Goal: Task Accomplishment & Management: Manage account settings

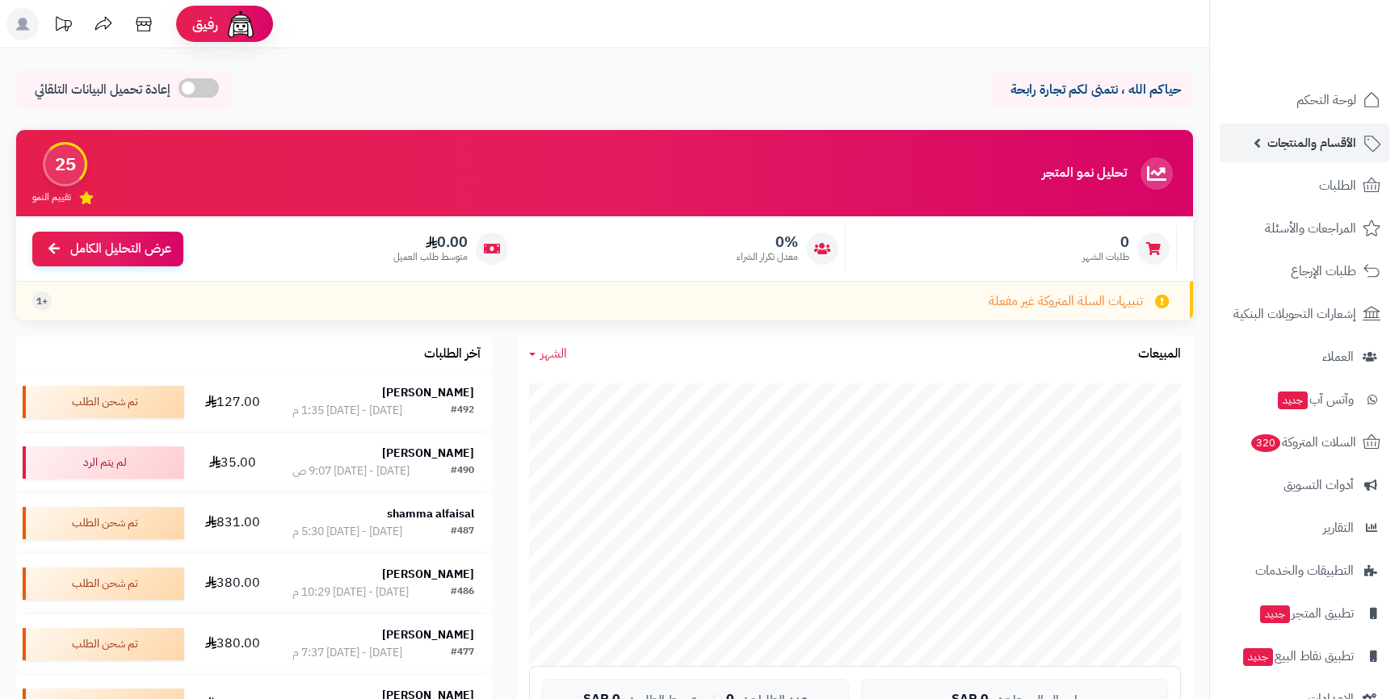
click at [1282, 157] on link "الأقسام والمنتجات" at bounding box center [1304, 143] width 170 height 39
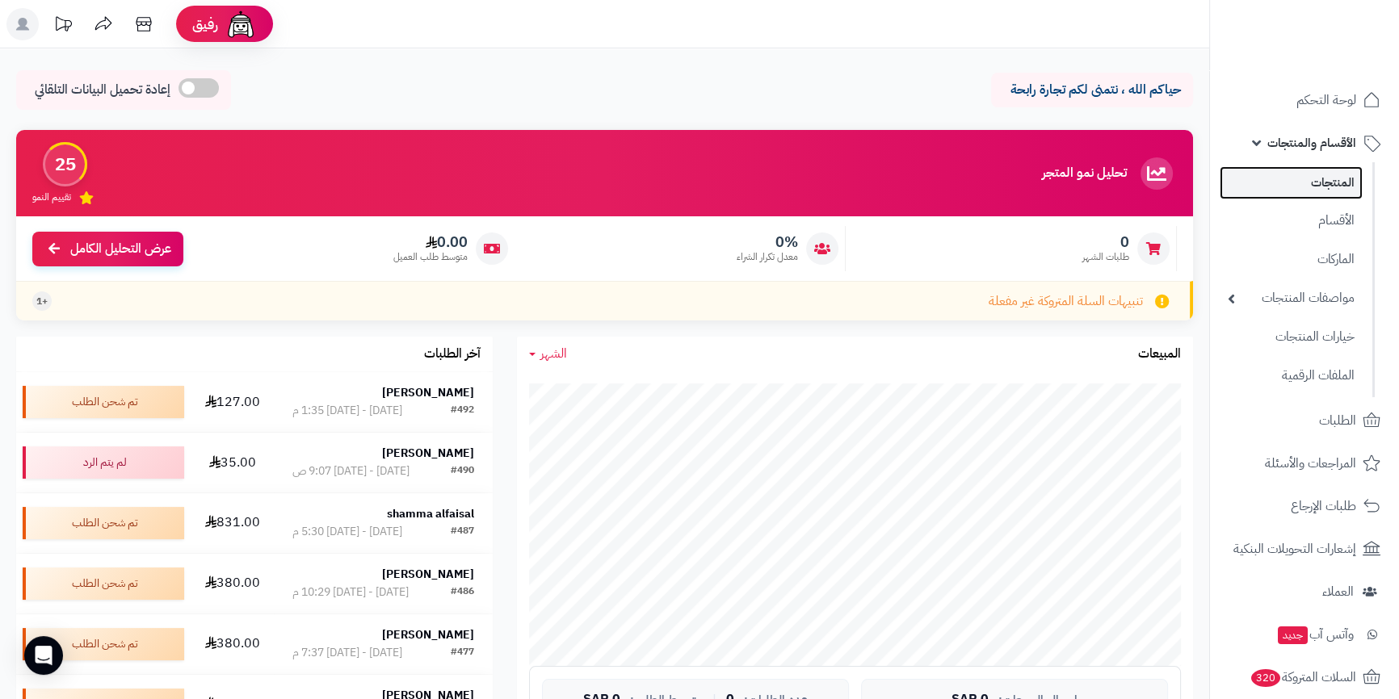
click at [1286, 196] on link "المنتجات" at bounding box center [1290, 182] width 143 height 33
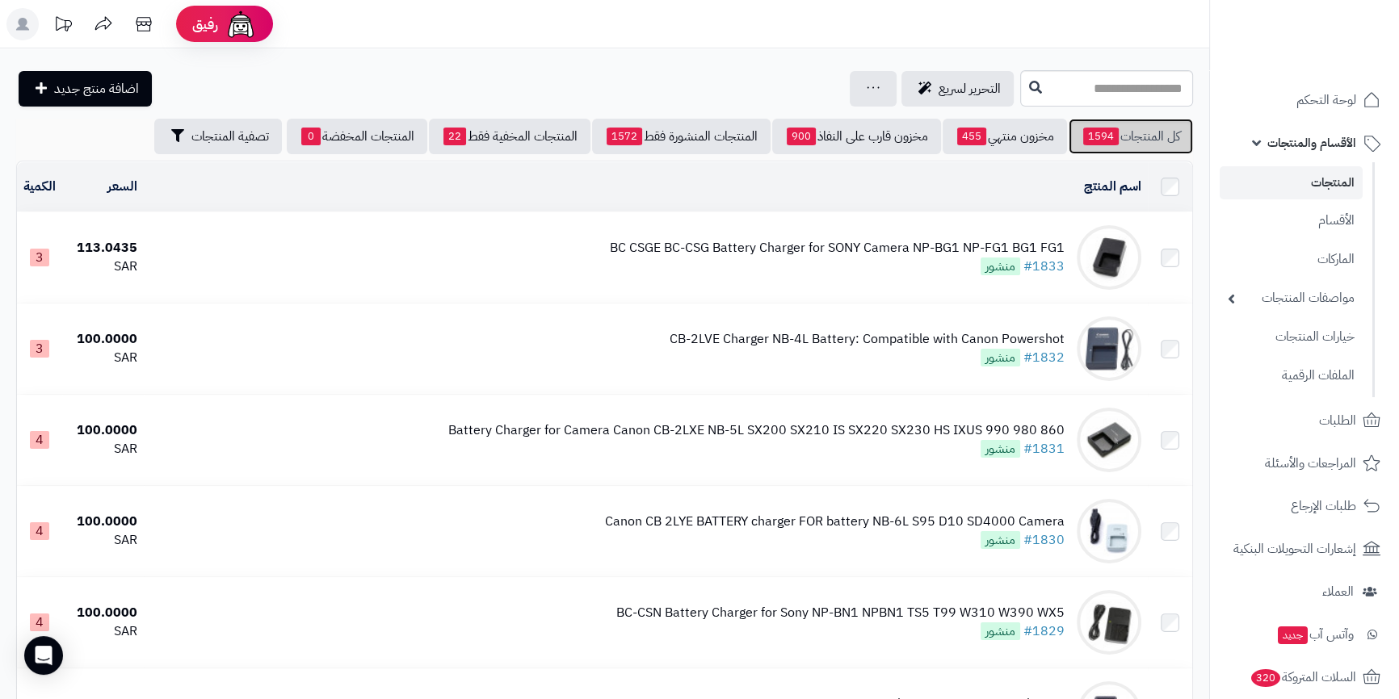
click at [1115, 146] on link "كل المنتجات 1594" at bounding box center [1130, 137] width 124 height 36
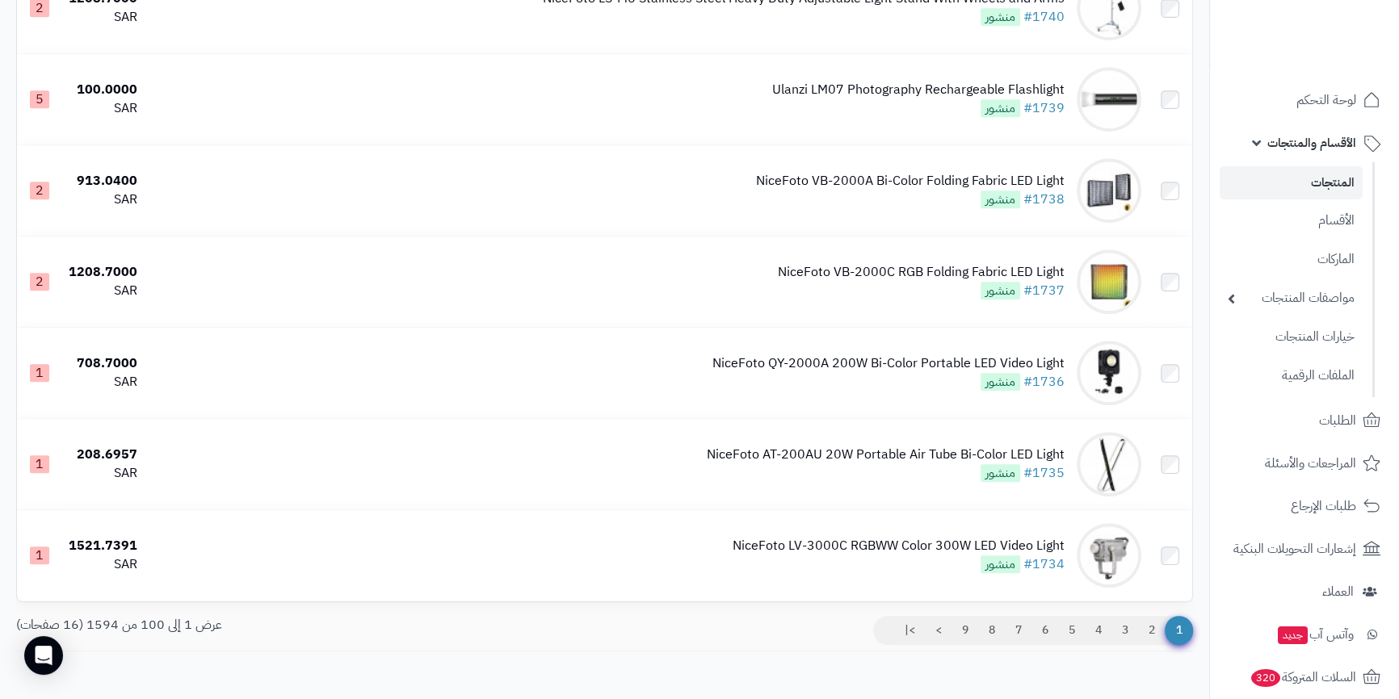
scroll to position [8802, 0]
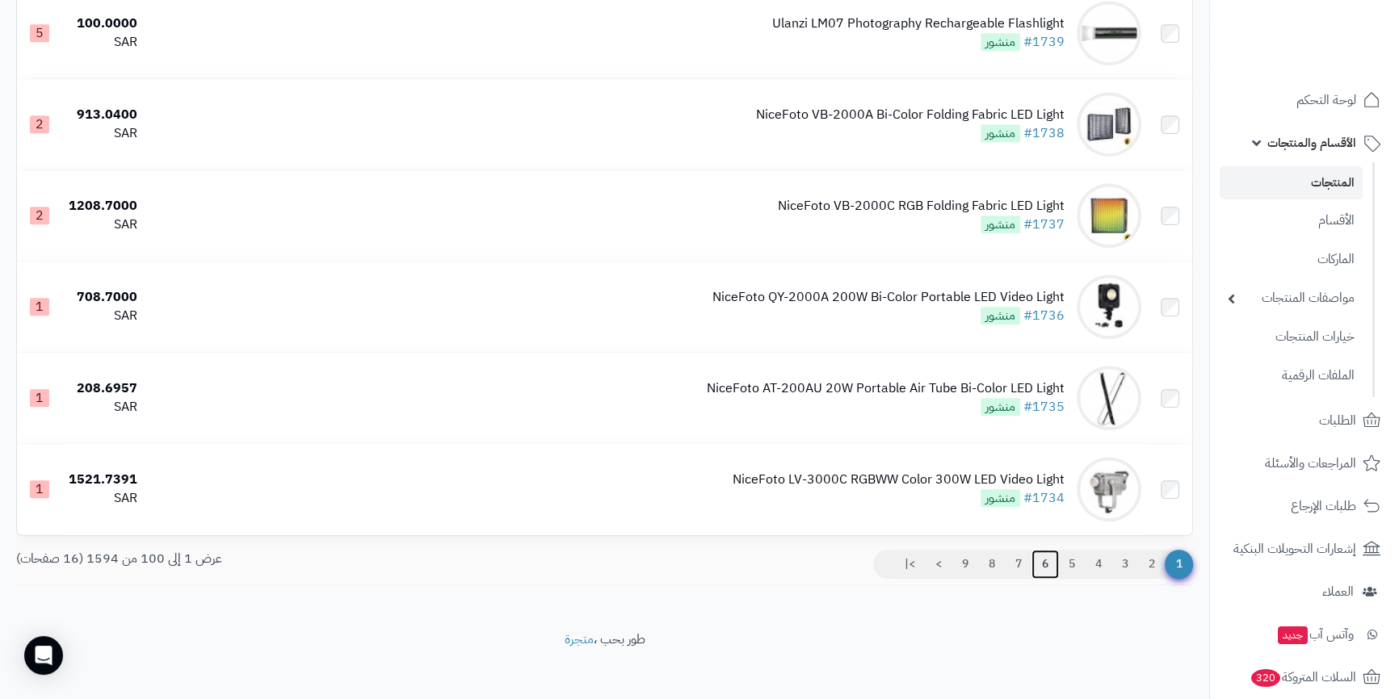
click at [1043, 553] on link "6" at bounding box center [1044, 564] width 27 height 29
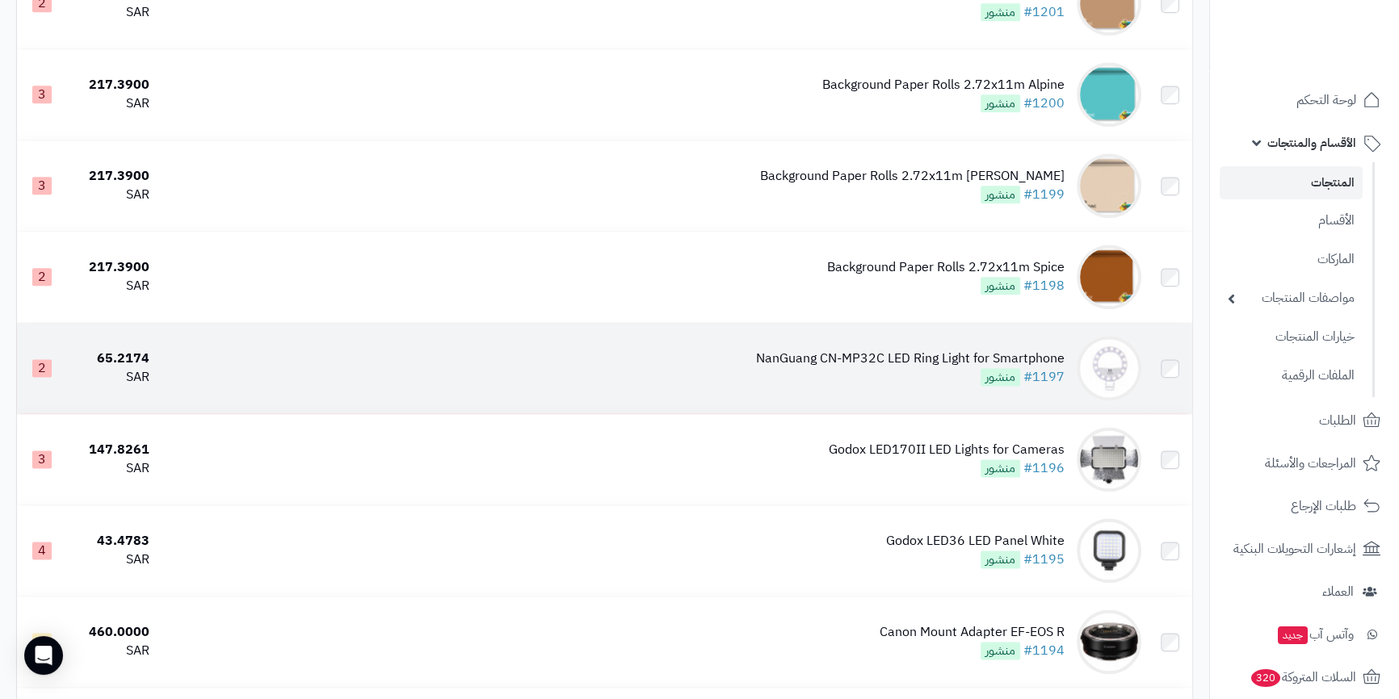
scroll to position [2569, 0]
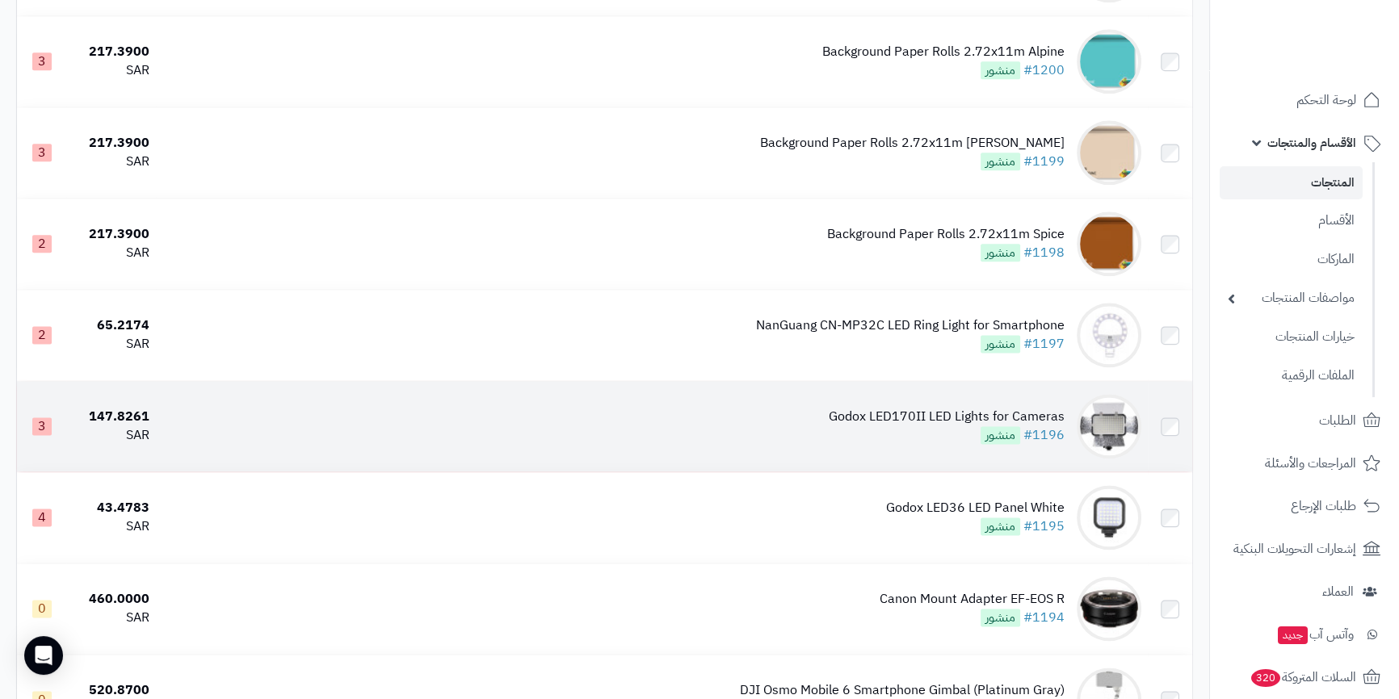
click at [975, 420] on div "Godox LED170II LED Lights for Cameras" at bounding box center [947, 417] width 236 height 19
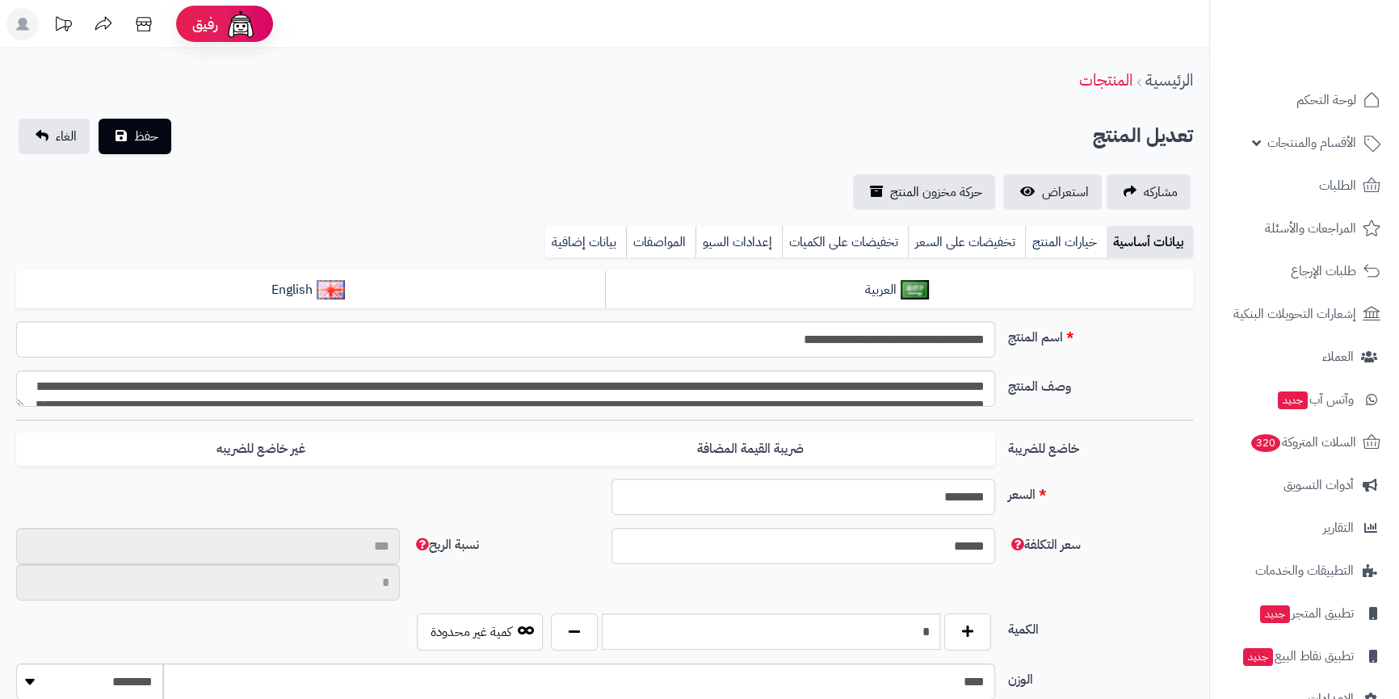
type input "**"
type input "**********"
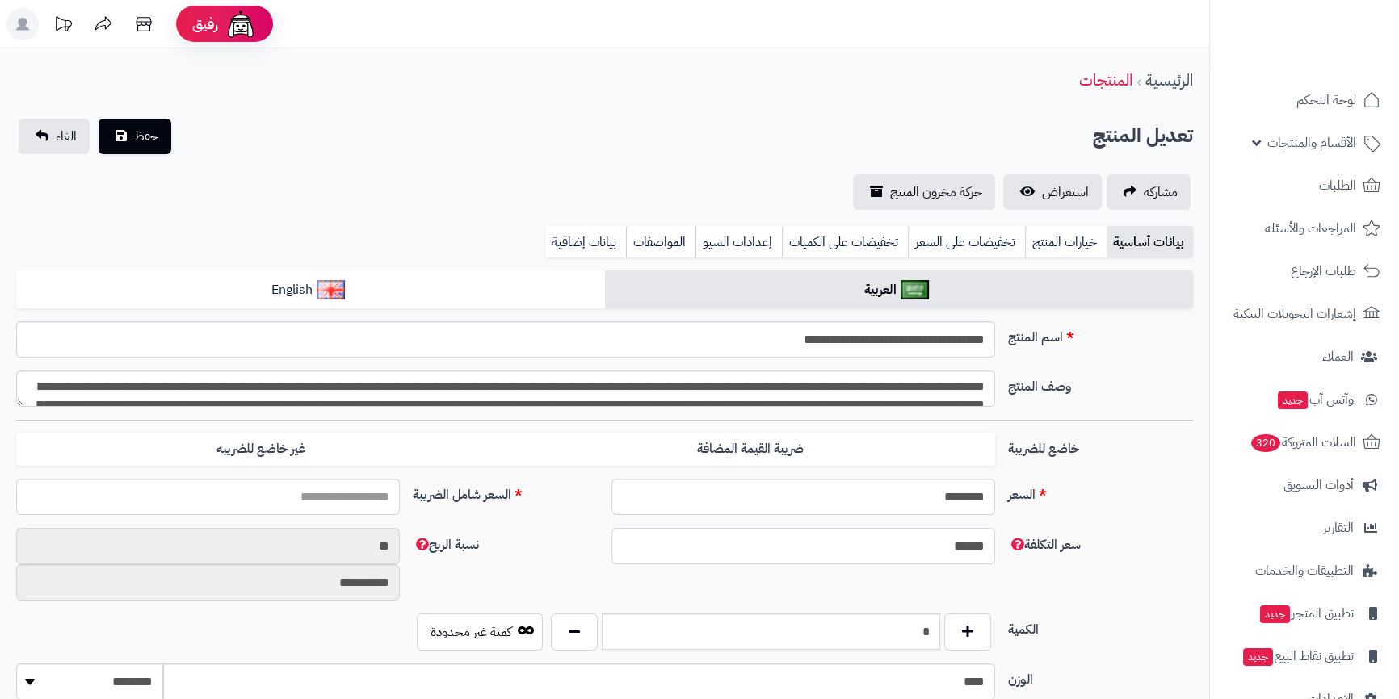
type input "******"
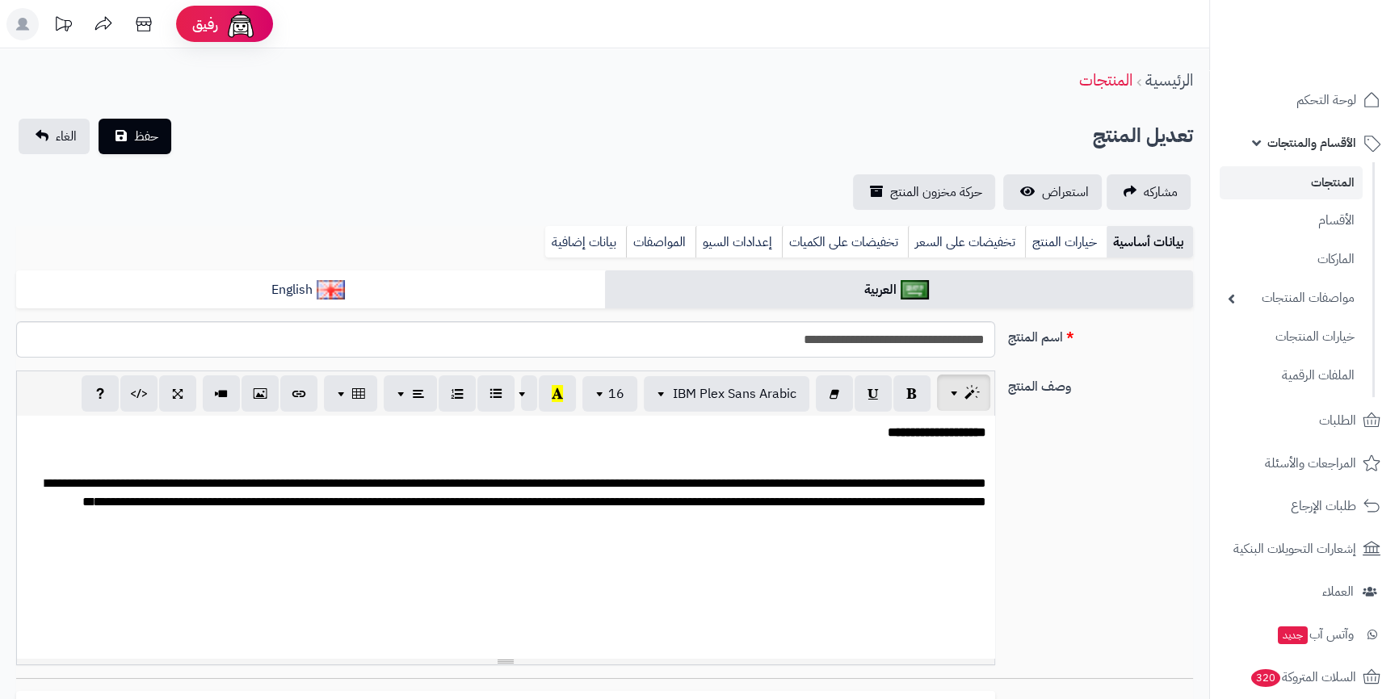
scroll to position [210, 0]
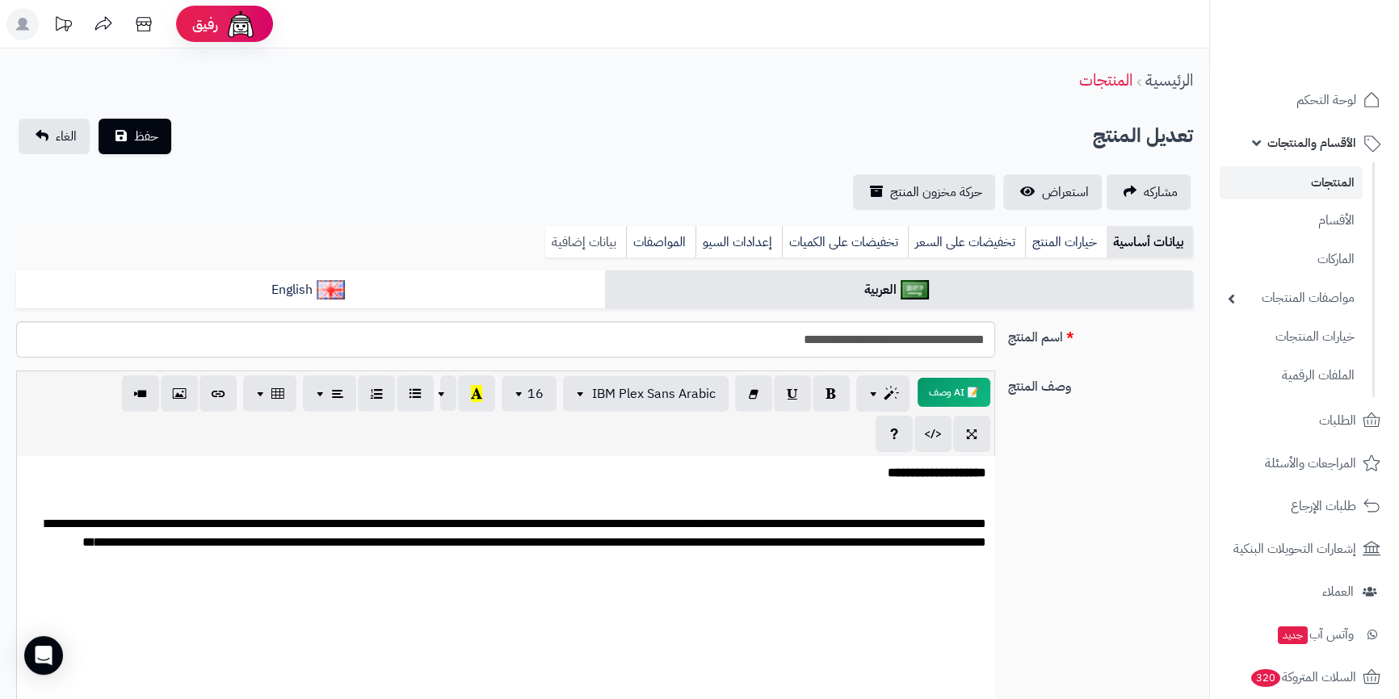
click at [586, 241] on link "بيانات إضافية" at bounding box center [585, 242] width 81 height 32
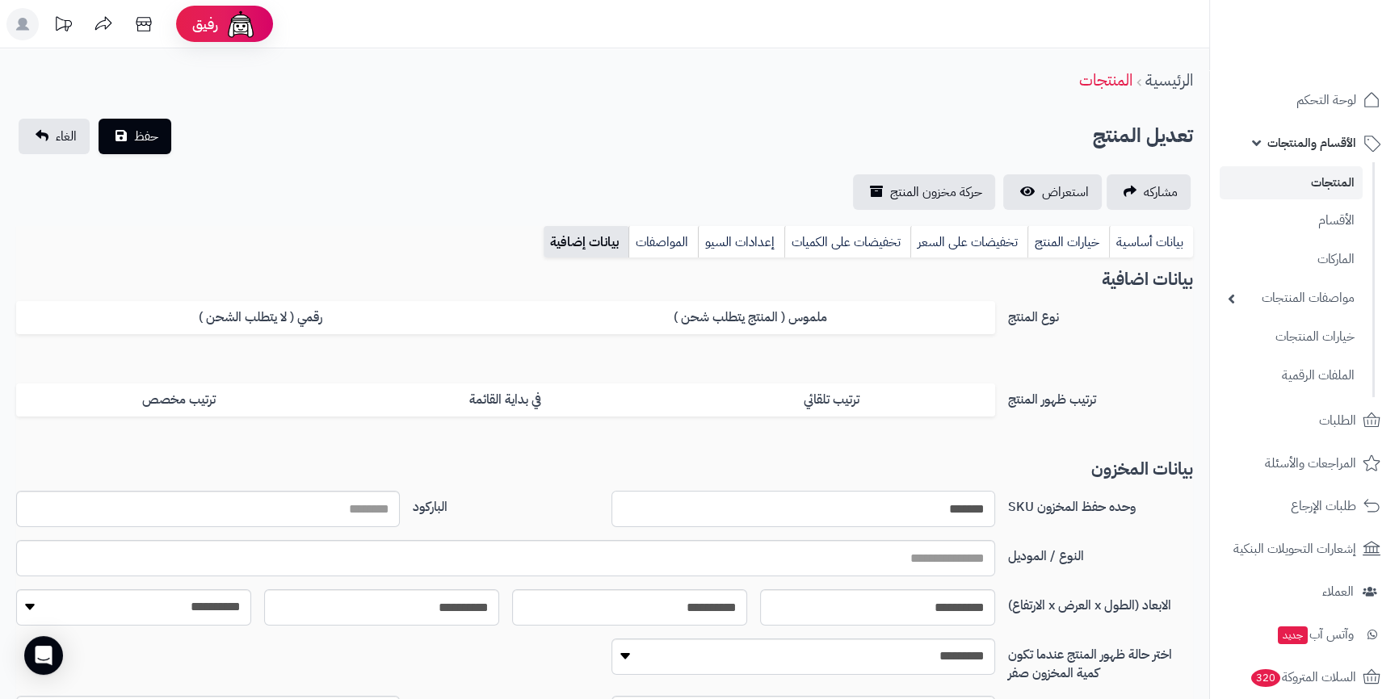
click at [970, 506] on input "*******" at bounding box center [803, 509] width 384 height 36
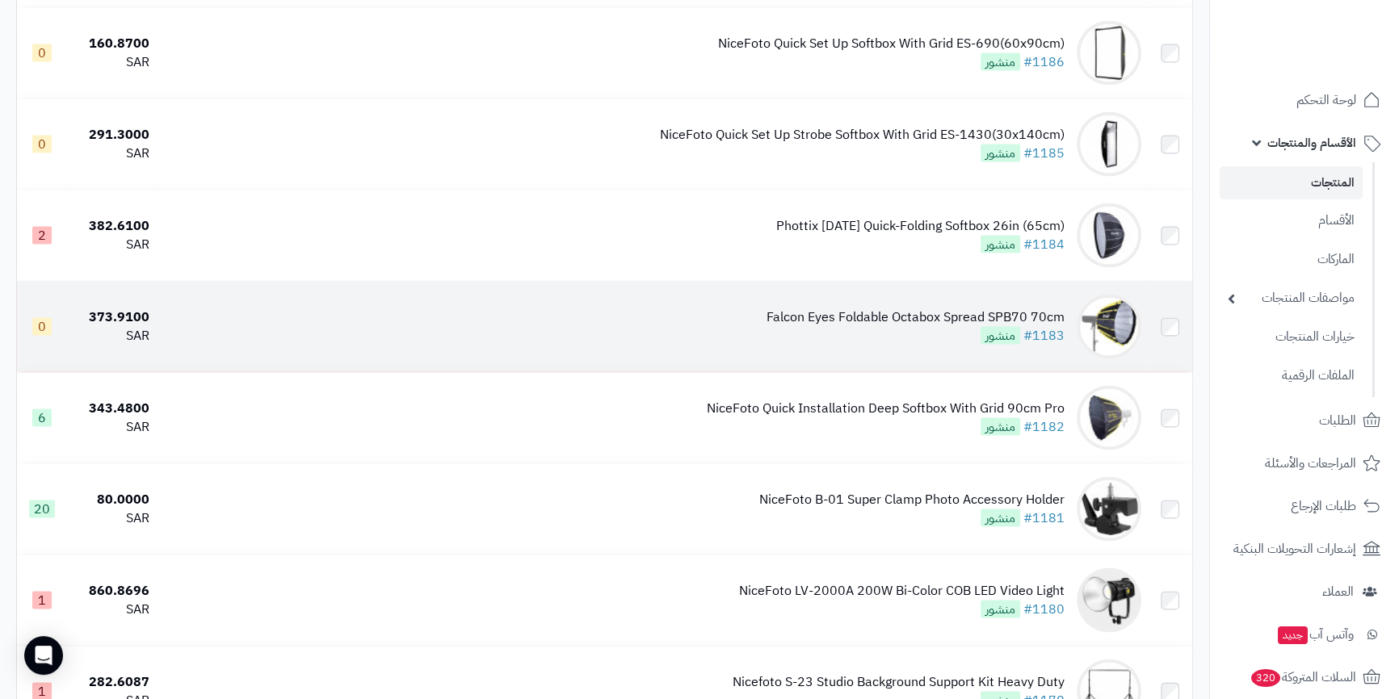
scroll to position [3891, 0]
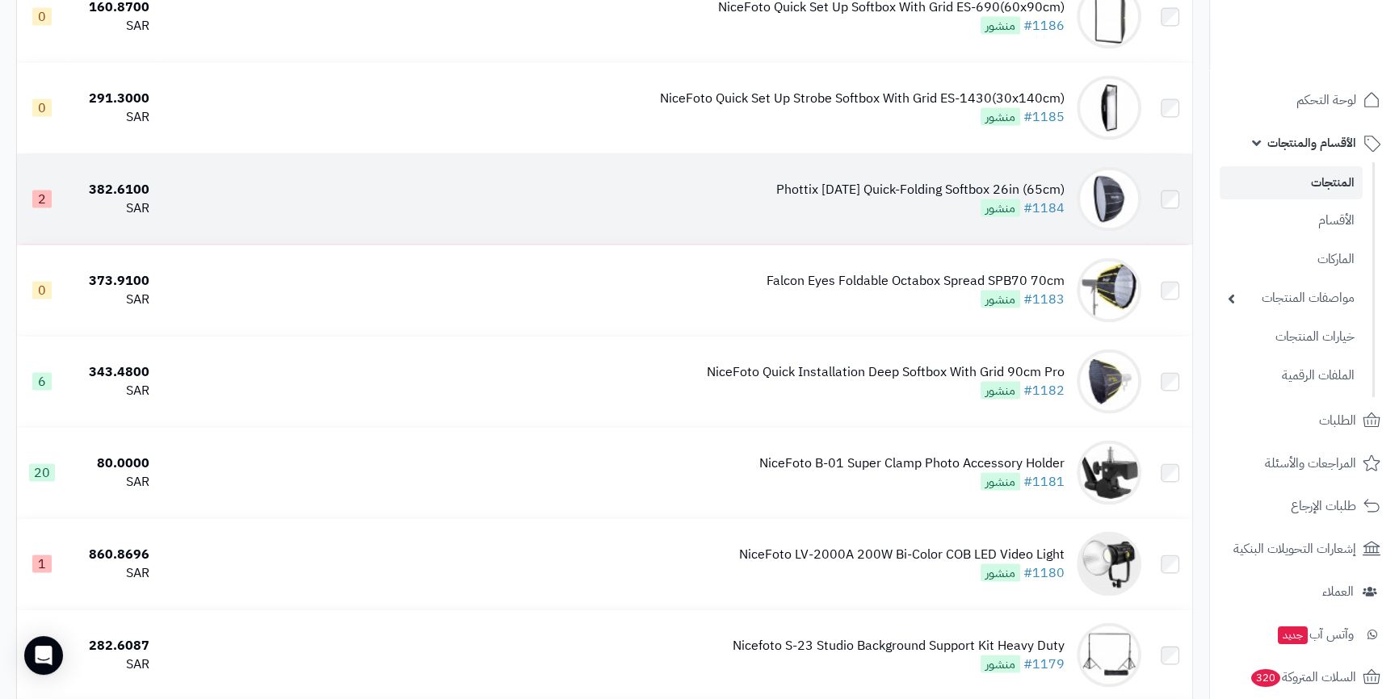
click at [783, 186] on td "Phottix Raja Quick-Folding Softbox 26in (65cm) #1184 منشور" at bounding box center [652, 199] width 992 height 90
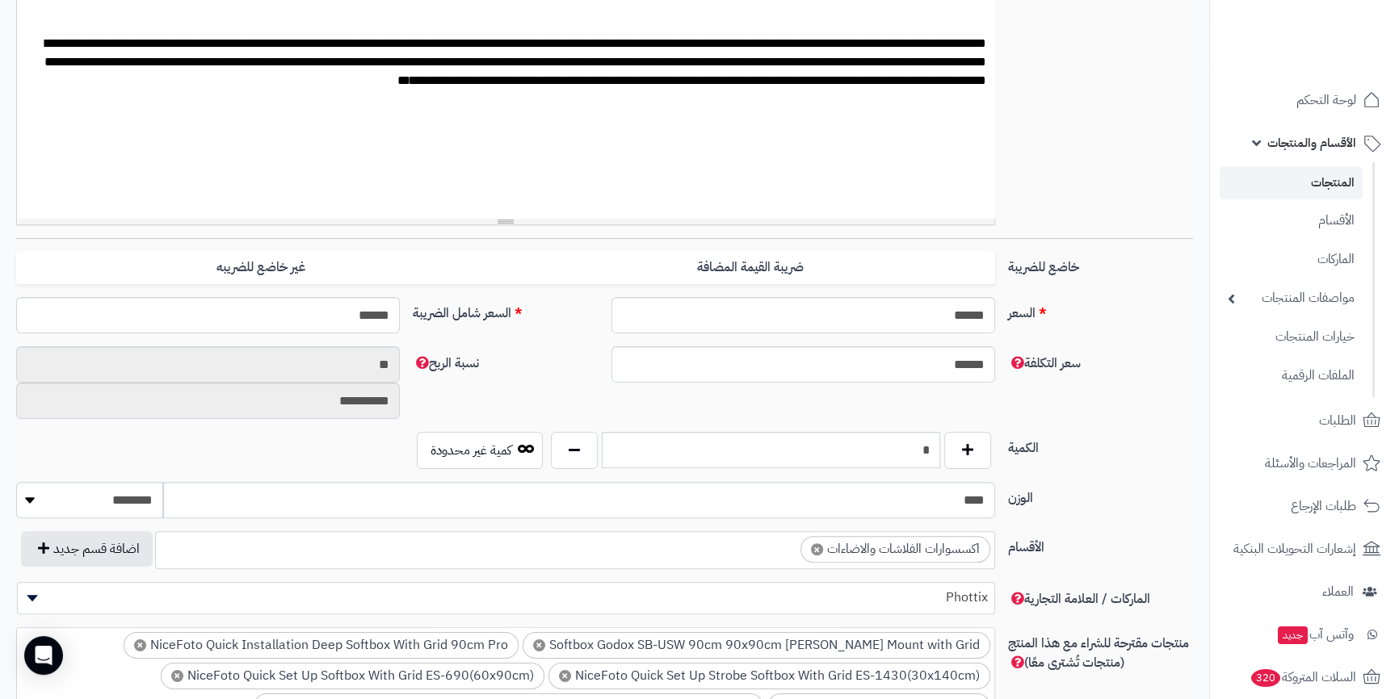
scroll to position [774, 0]
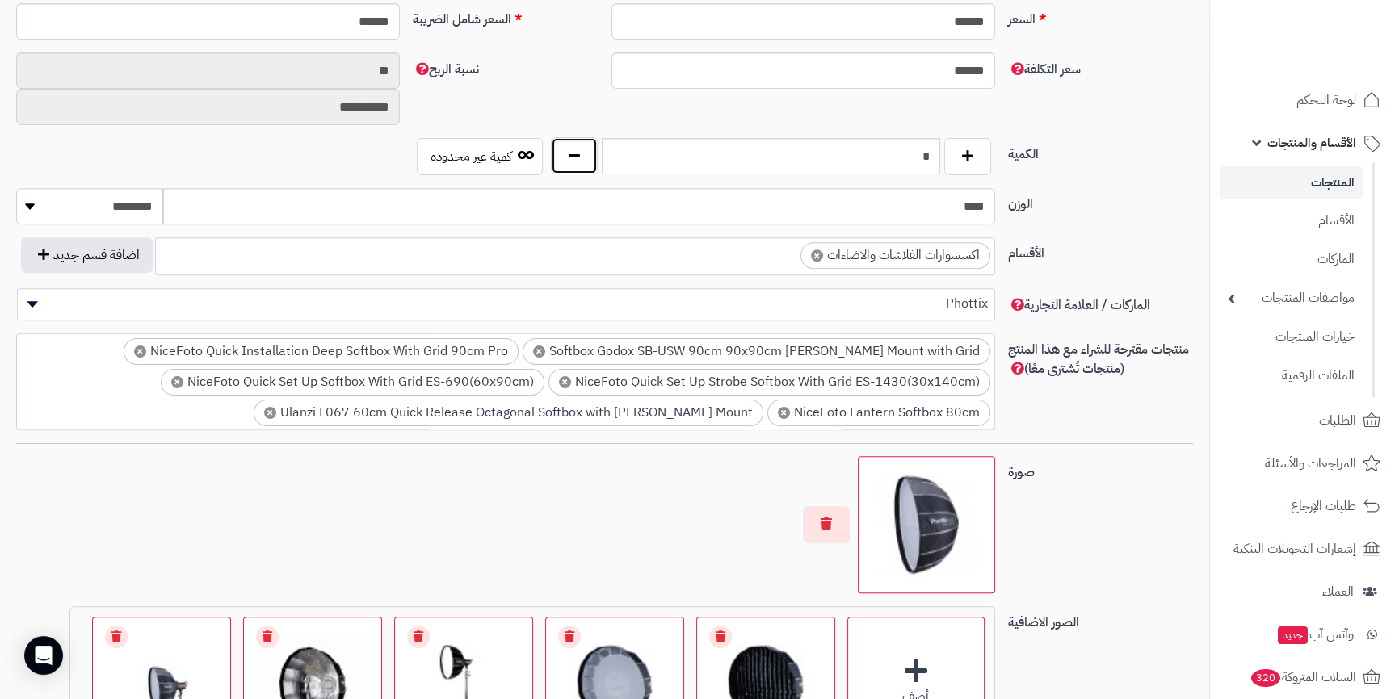
click at [562, 171] on button "button" at bounding box center [574, 155] width 47 height 37
type input "*"
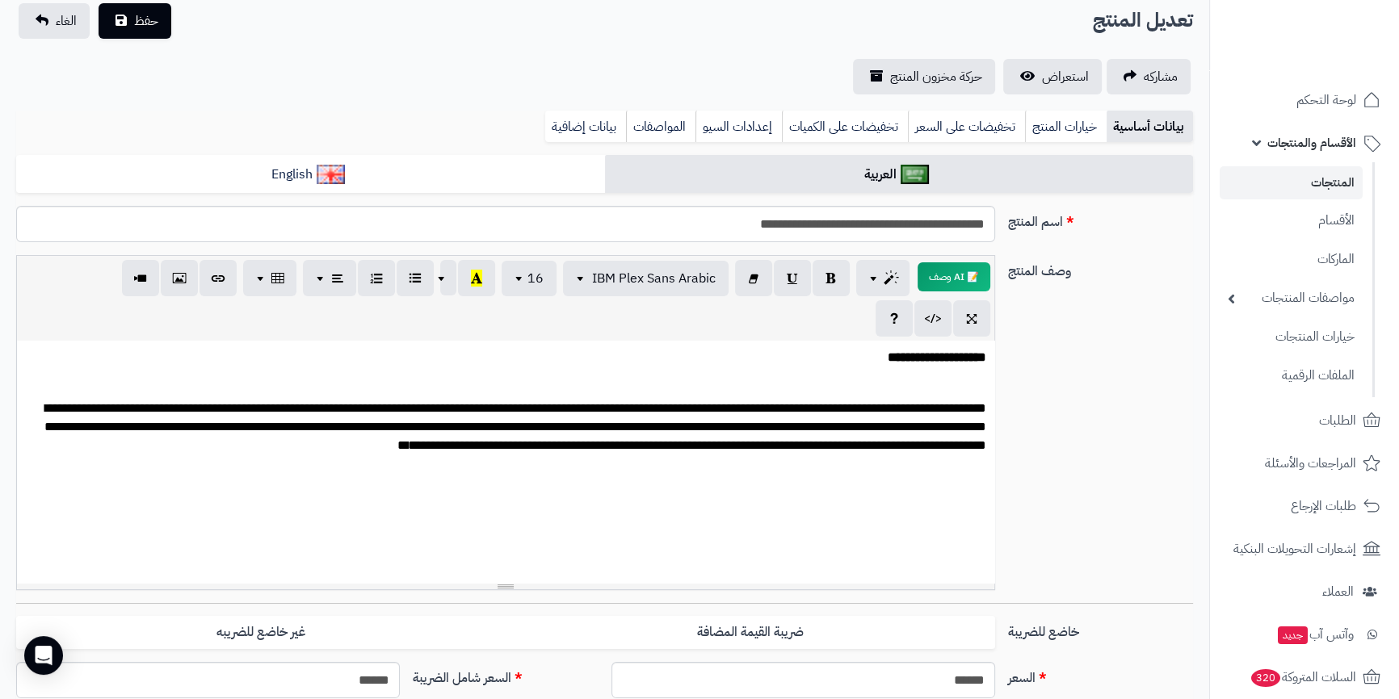
scroll to position [0, 0]
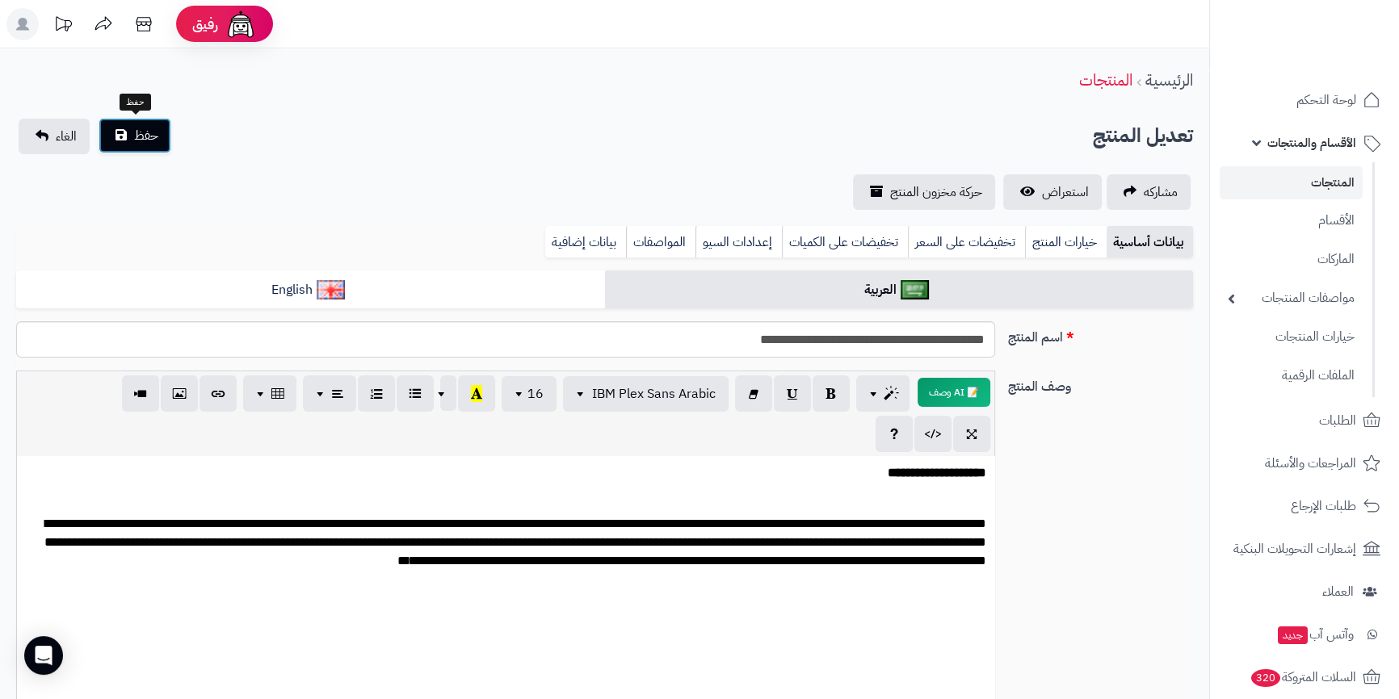
click at [124, 133] on button "حفظ" at bounding box center [135, 136] width 73 height 36
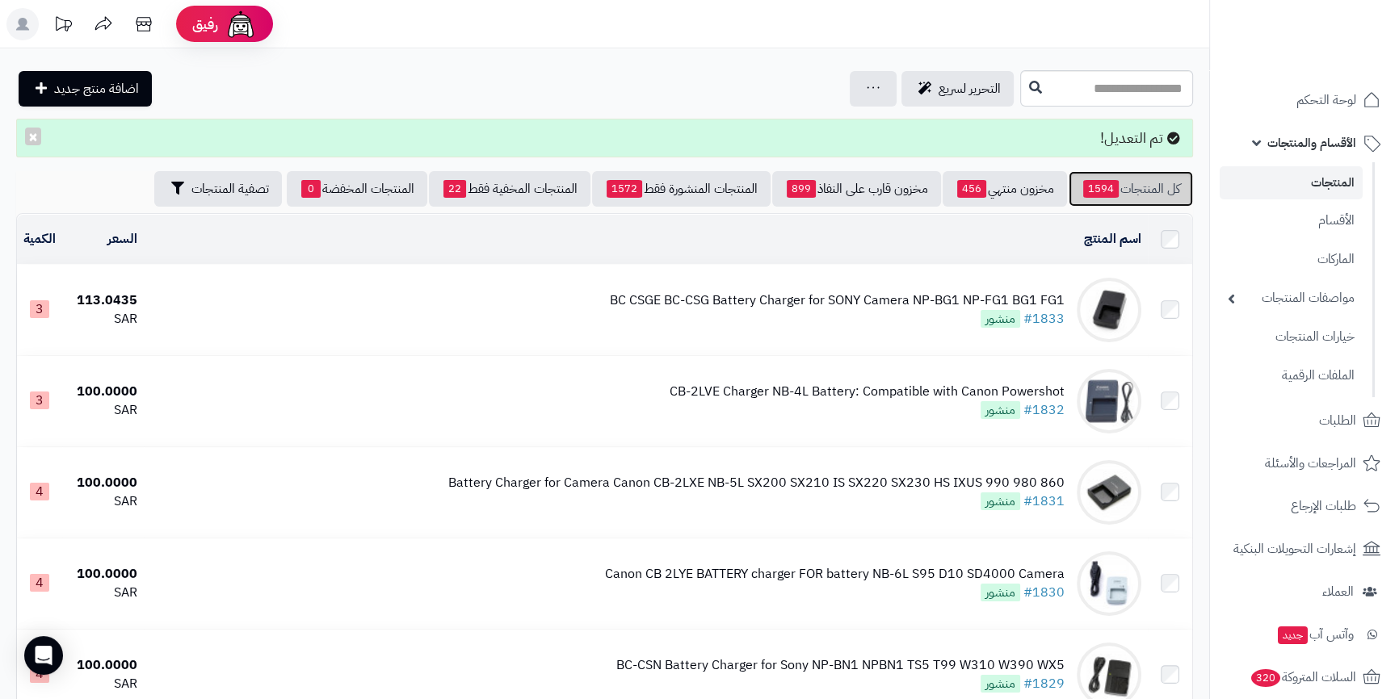
click at [1136, 187] on link "كل المنتجات 1594" at bounding box center [1130, 189] width 124 height 36
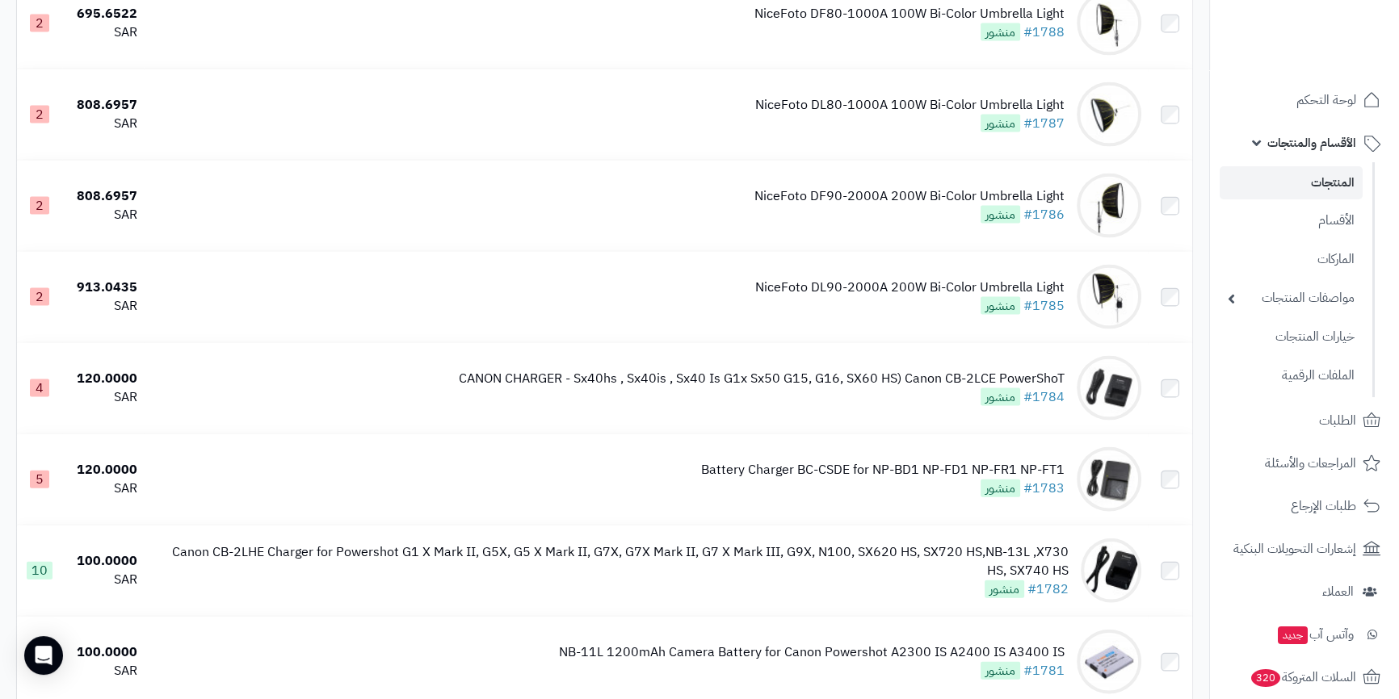
scroll to position [8802, 0]
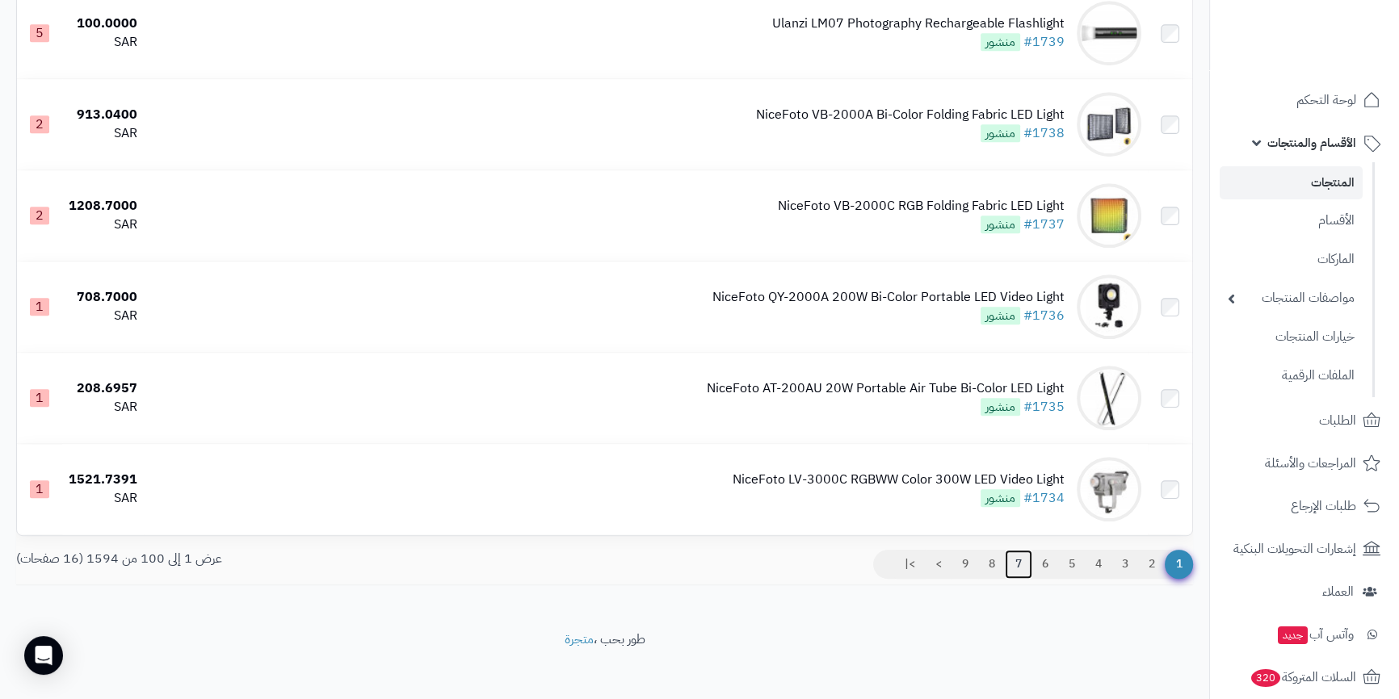
click at [1022, 556] on link "7" at bounding box center [1018, 564] width 27 height 29
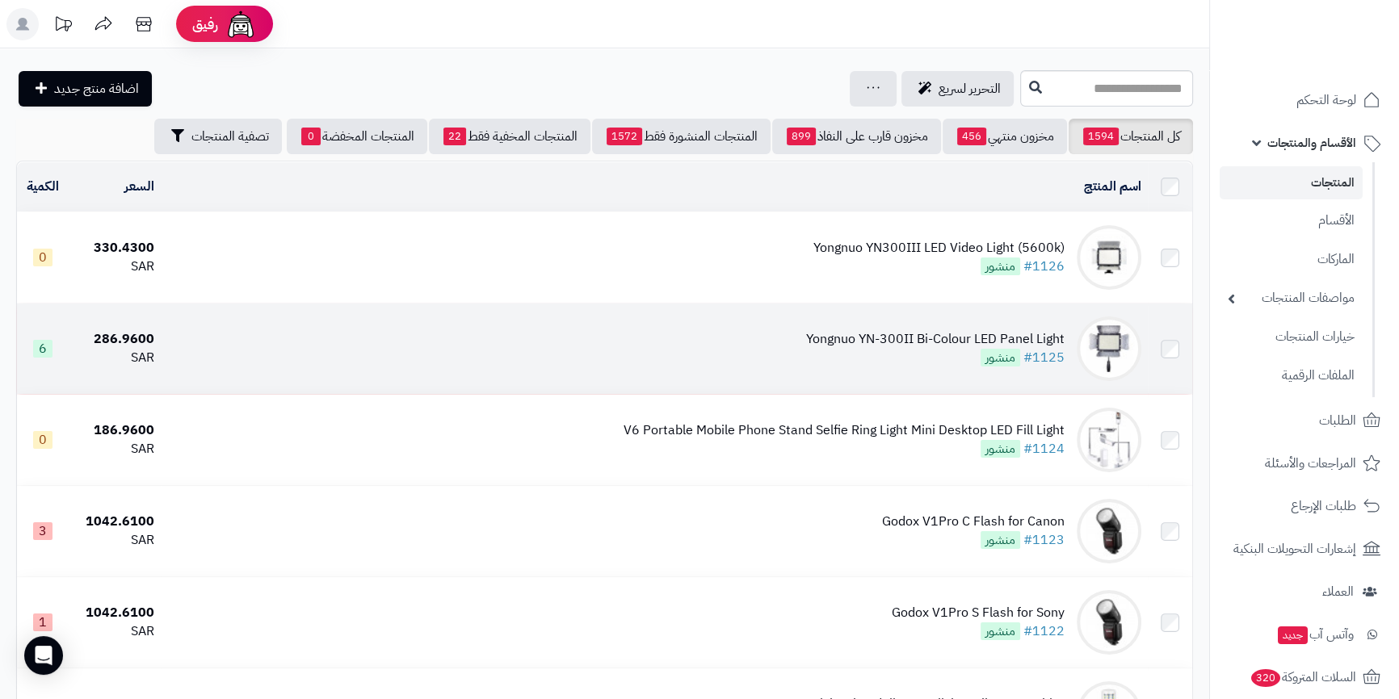
click at [745, 352] on td "Yongnuo YN-300II Bi-Colour LED Panel Light #1125 منشور" at bounding box center [654, 349] width 987 height 90
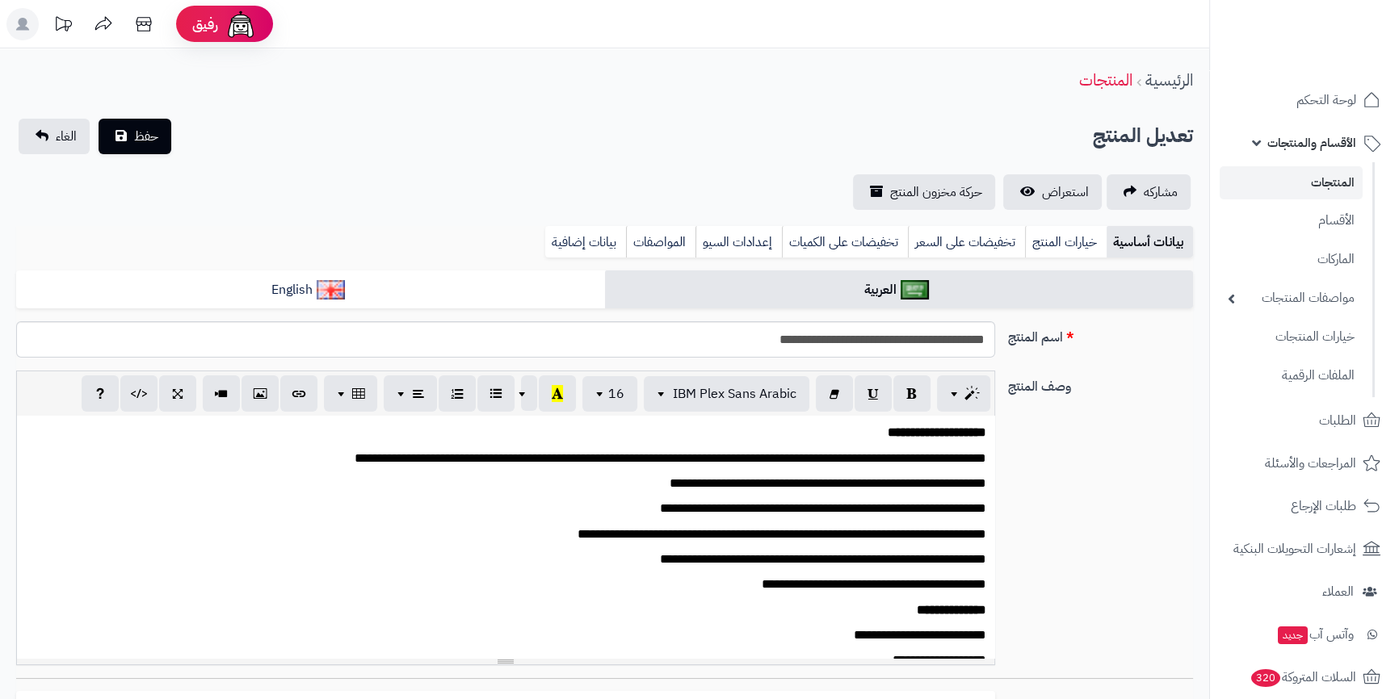
scroll to position [210, 0]
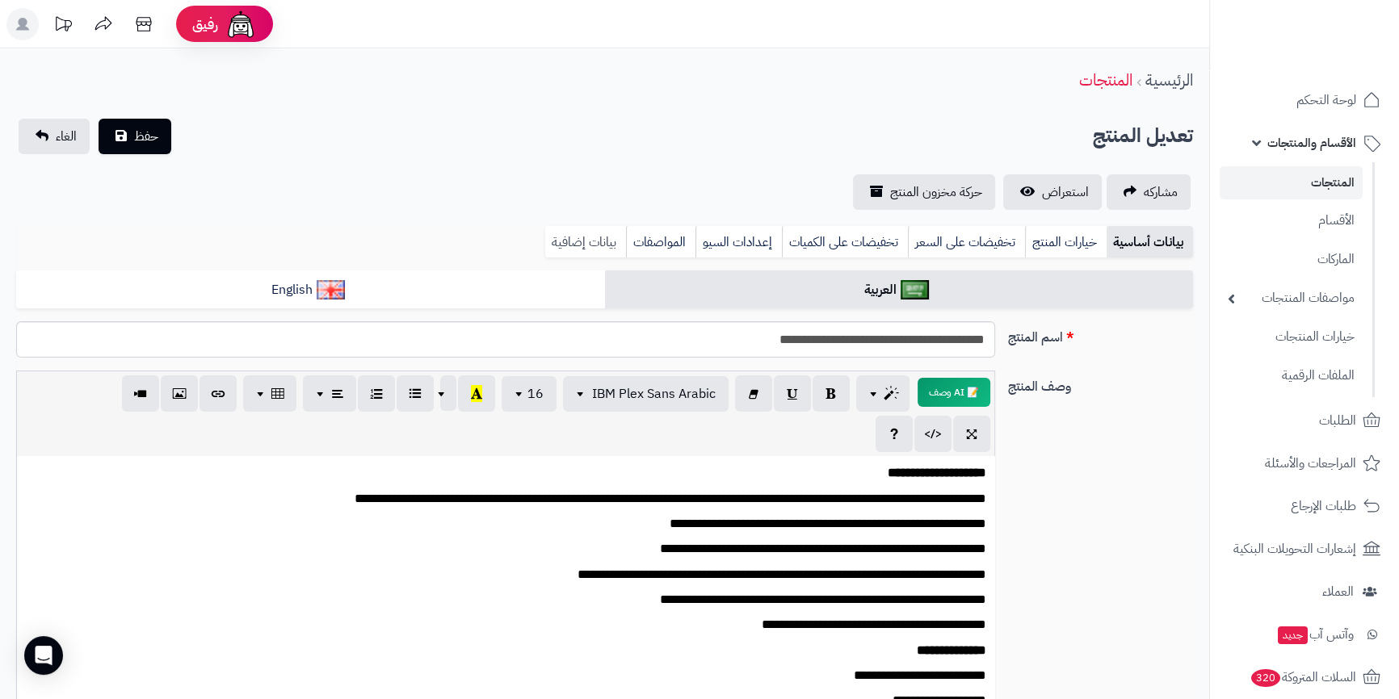
click at [578, 248] on link "بيانات إضافية" at bounding box center [585, 242] width 81 height 32
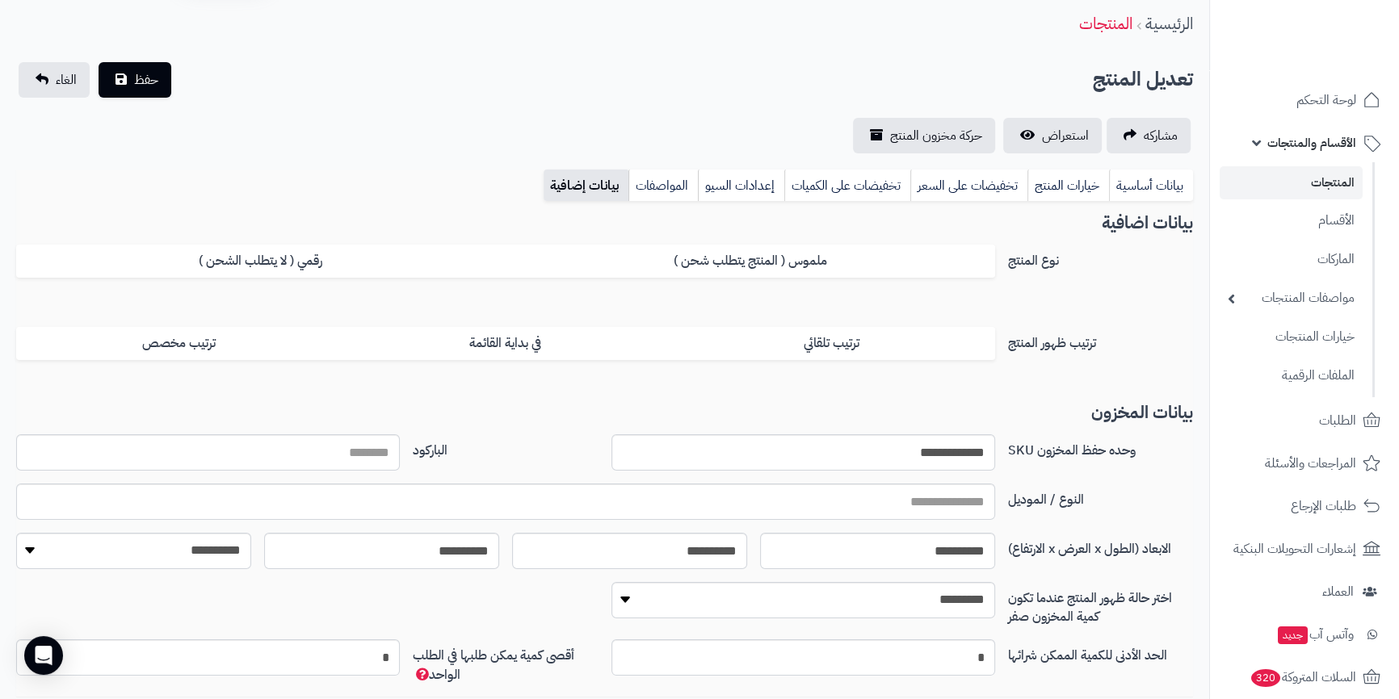
scroll to position [73, 0]
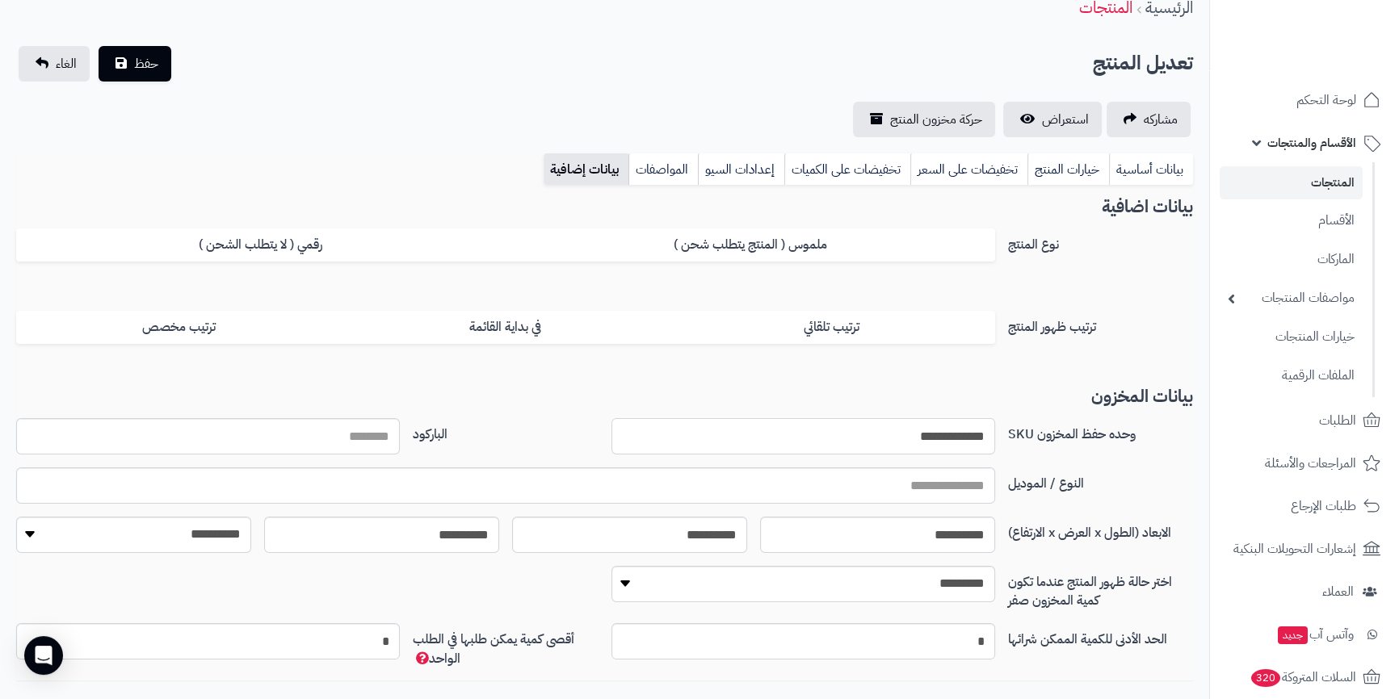
click at [910, 429] on input "**********" at bounding box center [803, 436] width 384 height 36
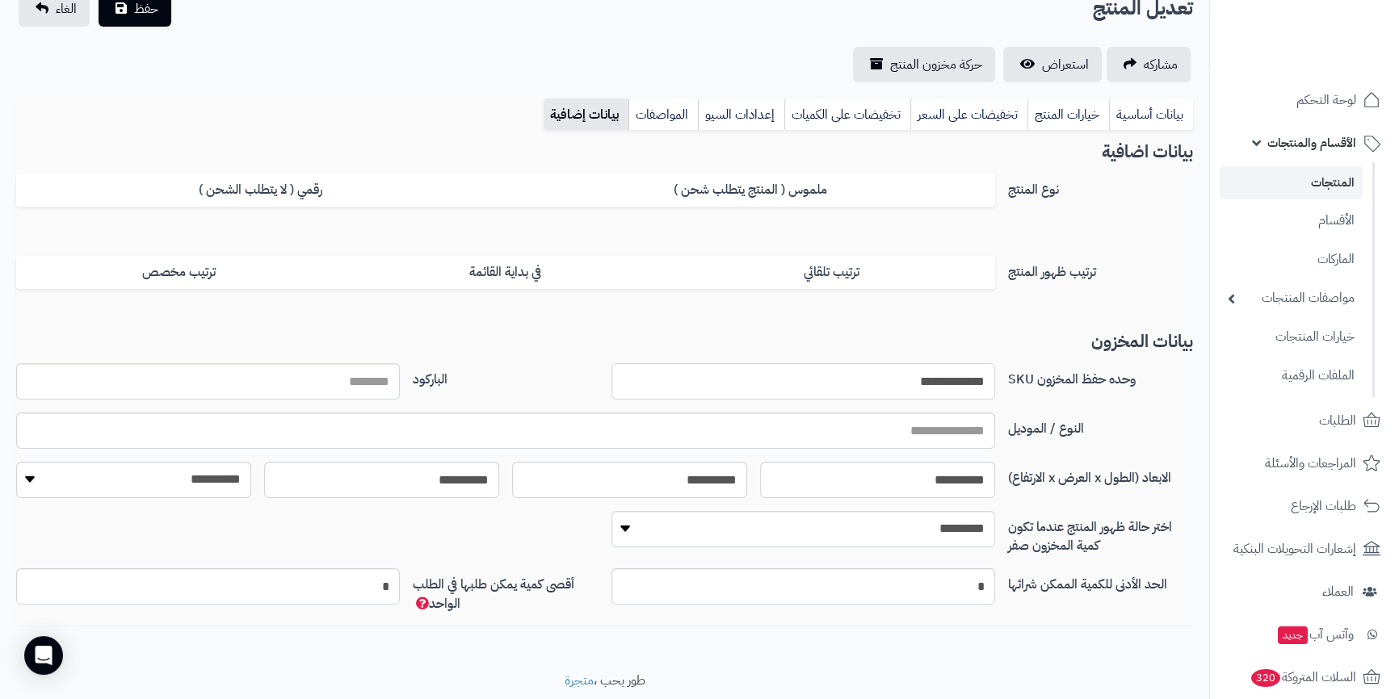
scroll to position [180, 0]
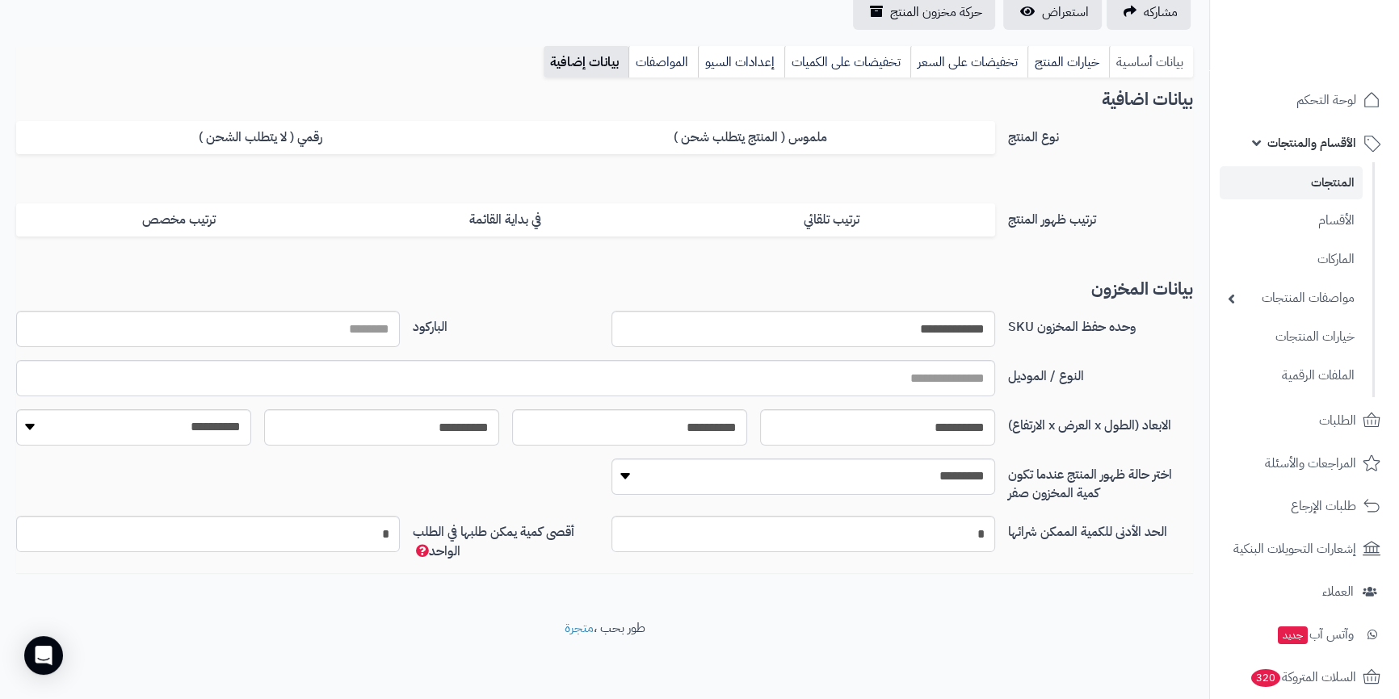
click at [1133, 52] on link "بيانات أساسية" at bounding box center [1151, 62] width 84 height 32
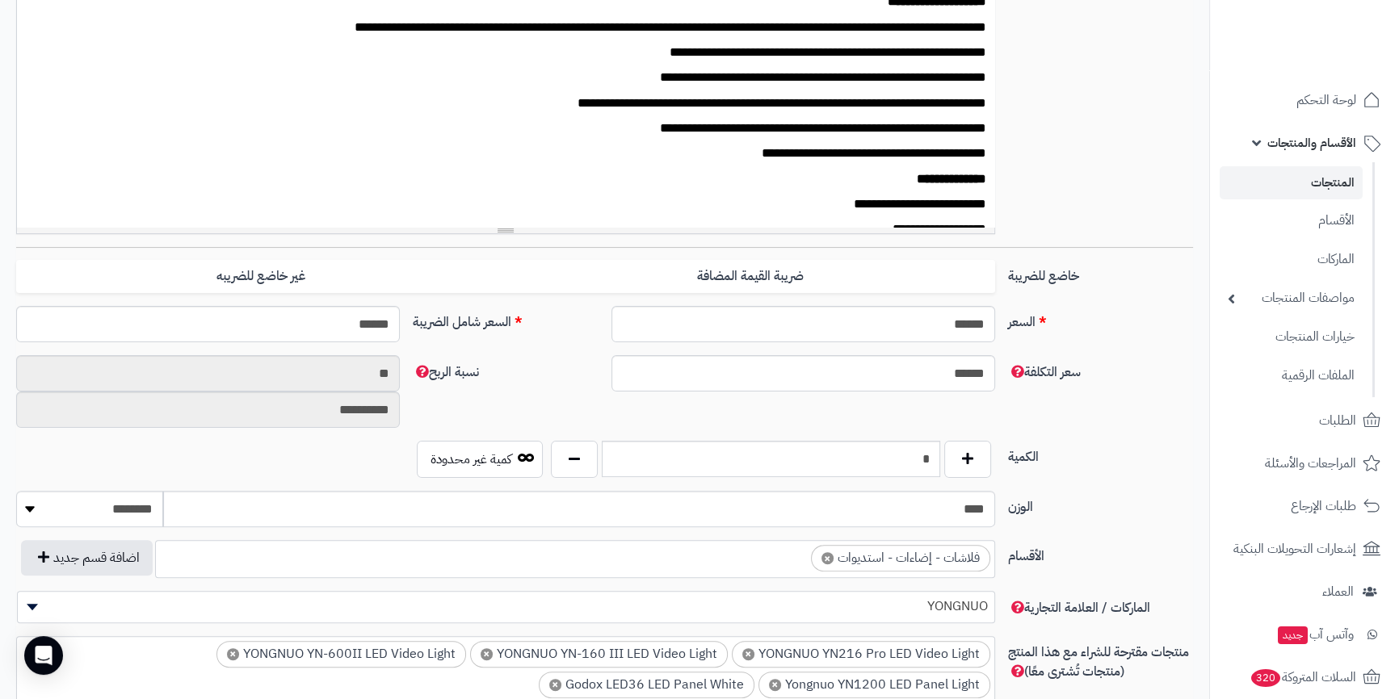
scroll to position [474, 0]
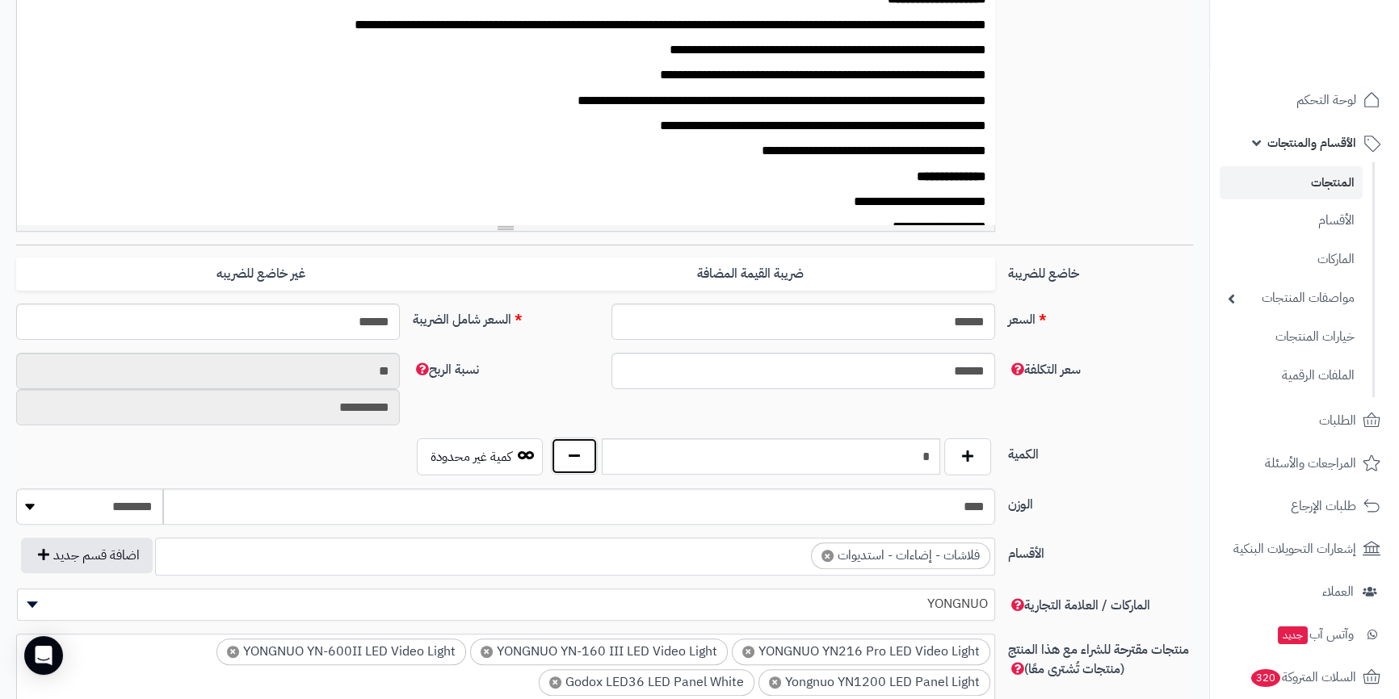
click at [567, 459] on button "button" at bounding box center [574, 456] width 47 height 37
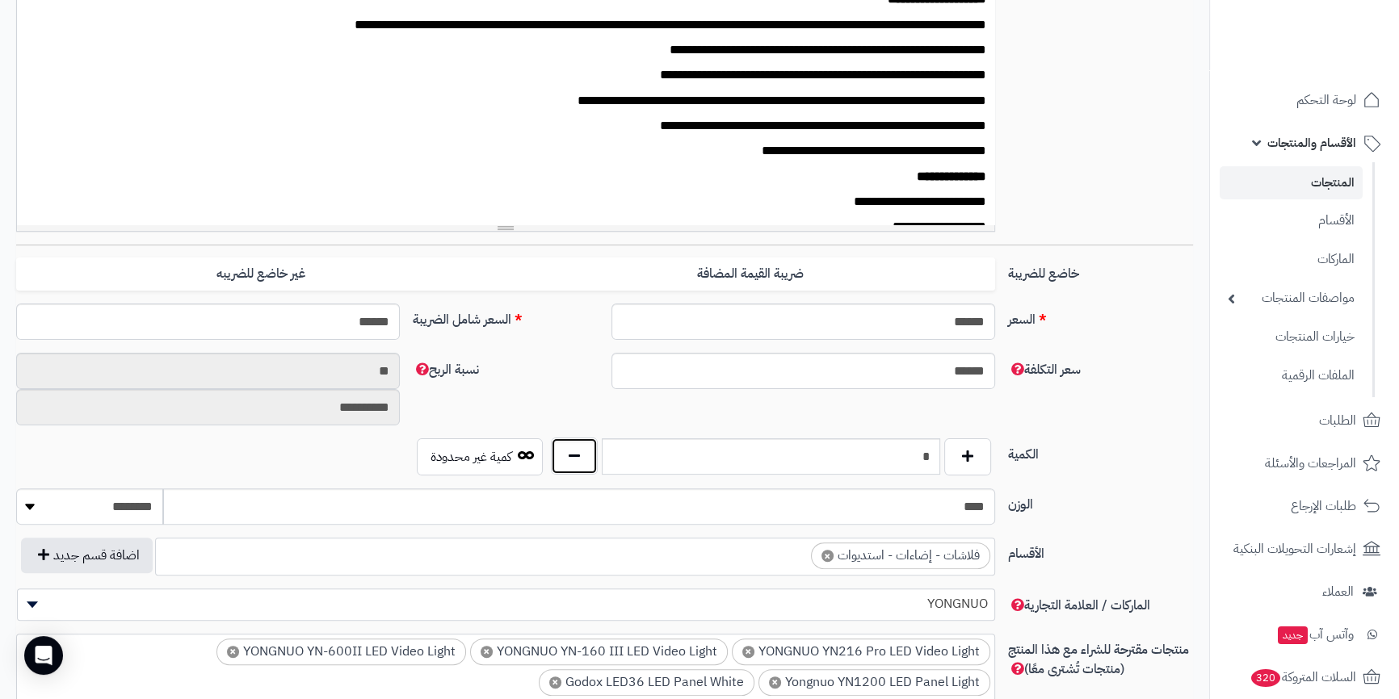
click at [567, 459] on button "button" at bounding box center [574, 456] width 47 height 37
type input "*"
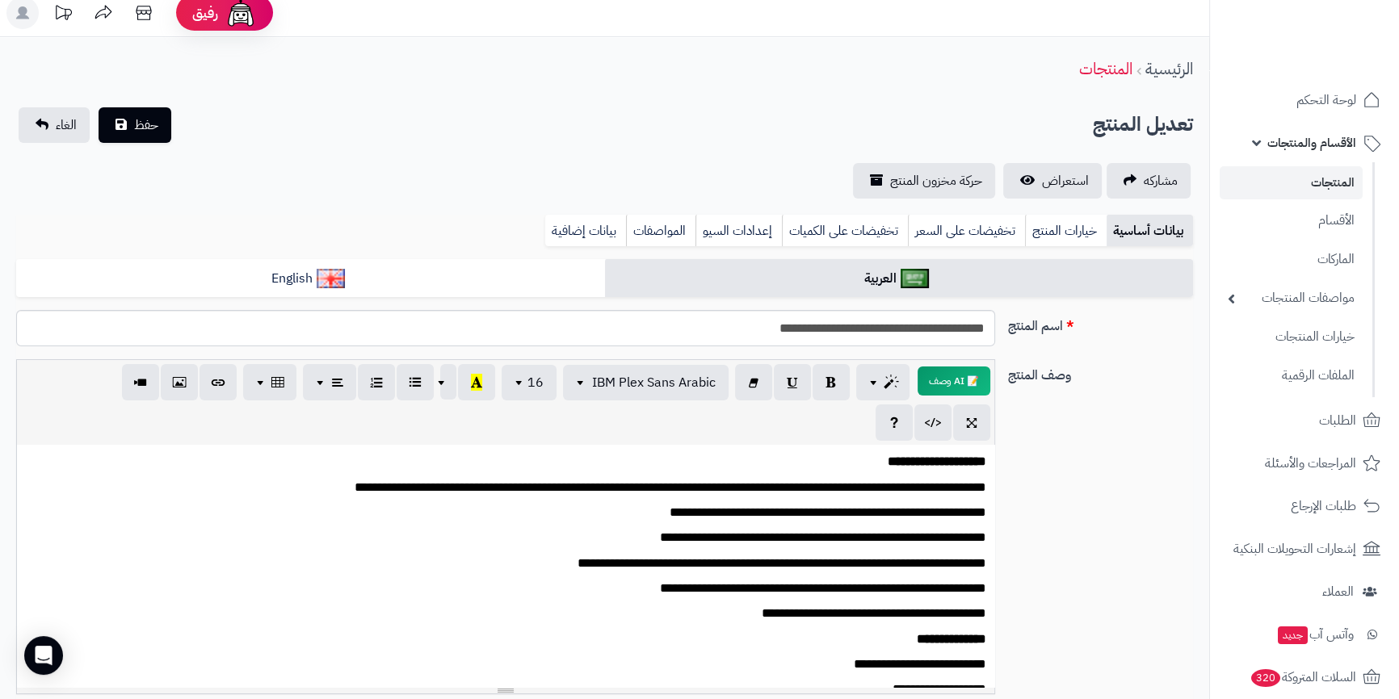
scroll to position [0, 0]
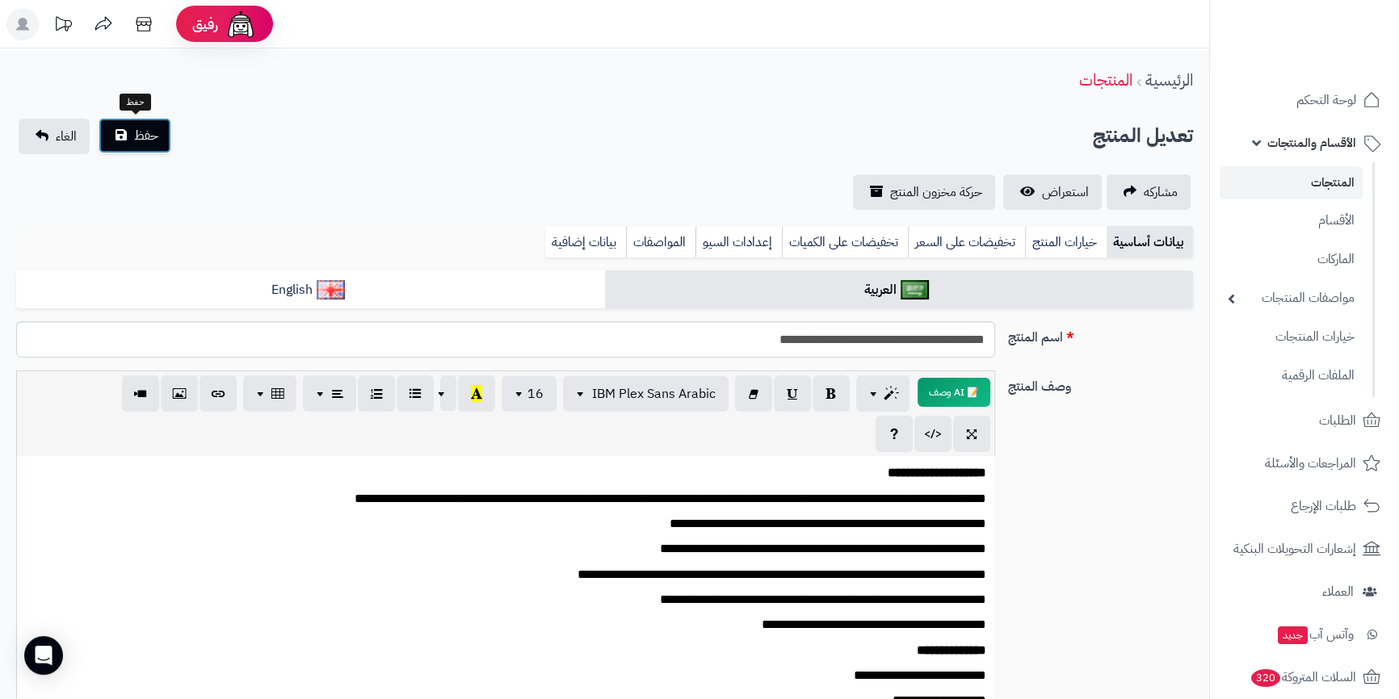
click at [119, 142] on button "حفظ" at bounding box center [135, 136] width 73 height 36
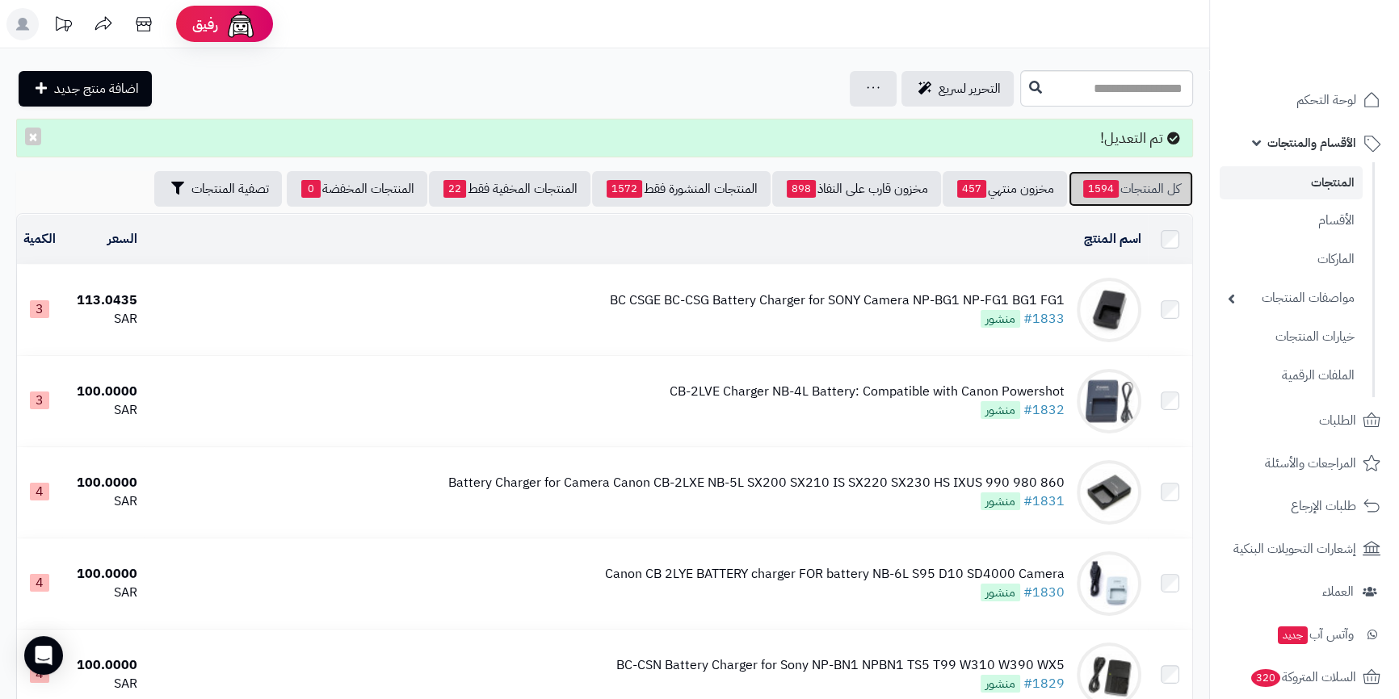
click at [1131, 187] on link "كل المنتجات 1594" at bounding box center [1130, 189] width 124 height 36
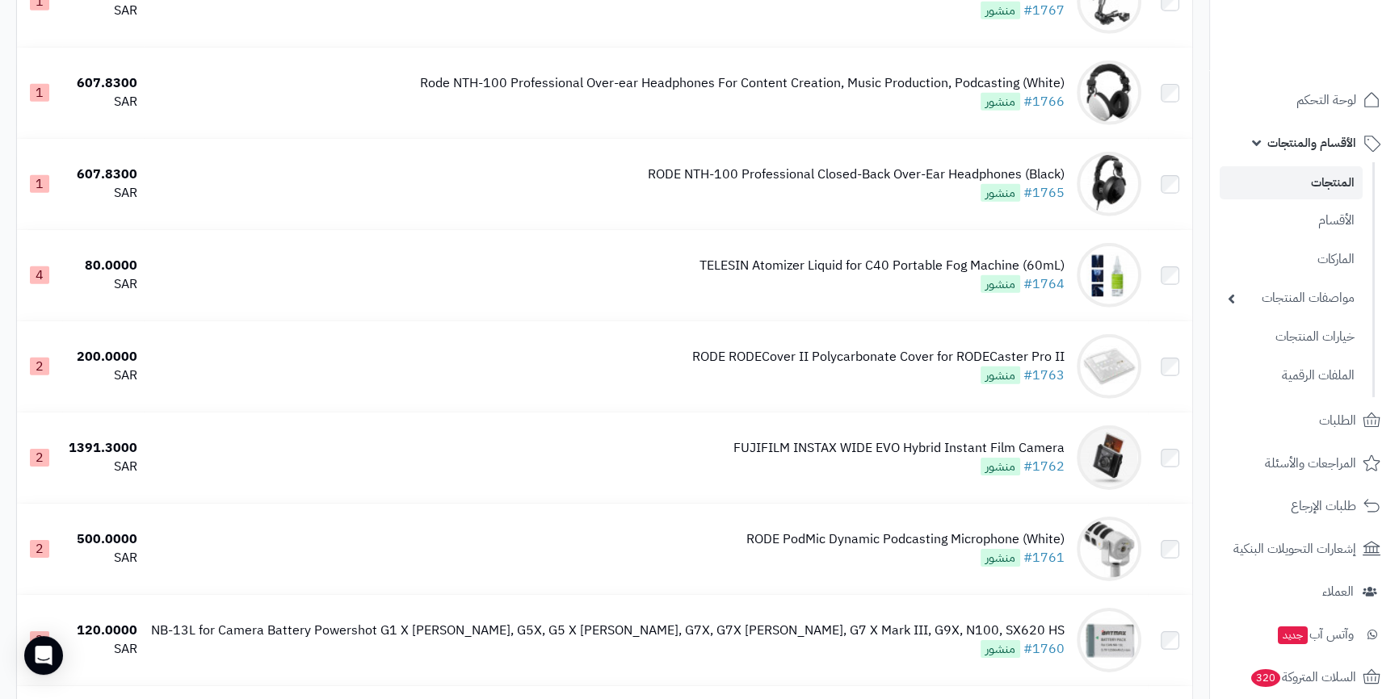
scroll to position [8802, 0]
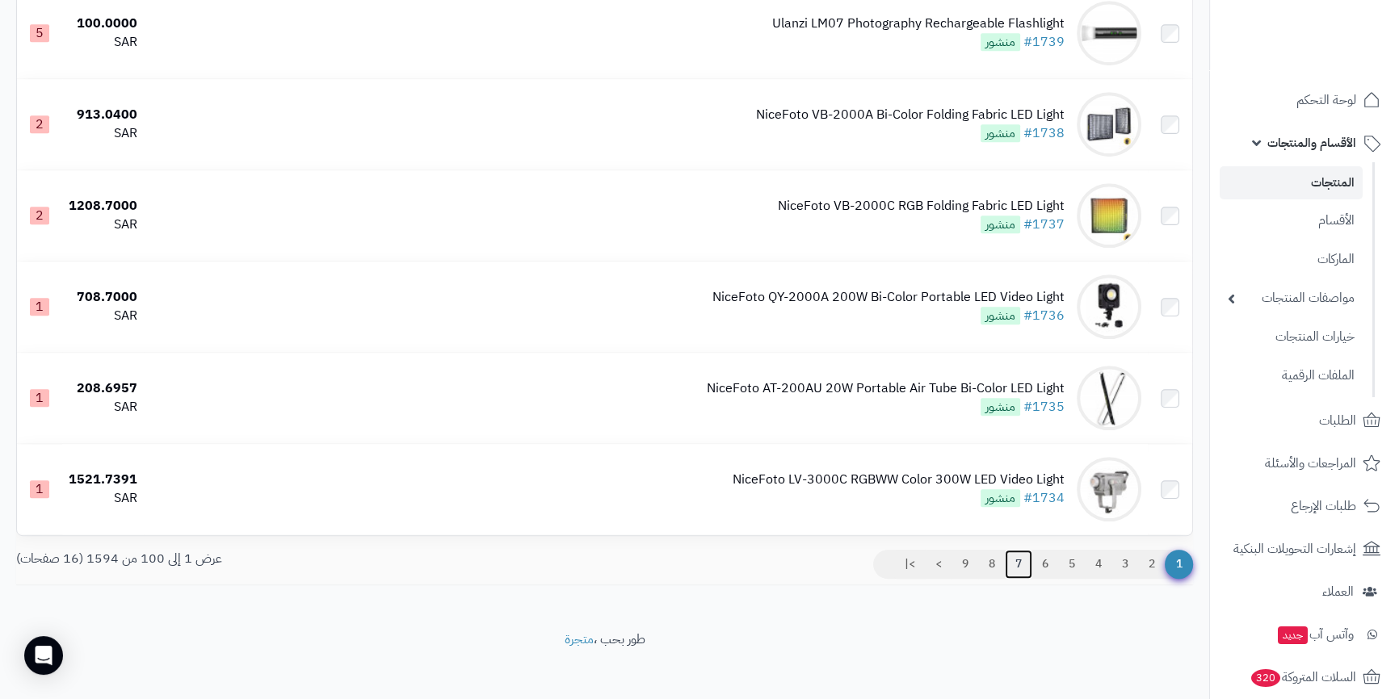
click at [1009, 551] on link "7" at bounding box center [1018, 564] width 27 height 29
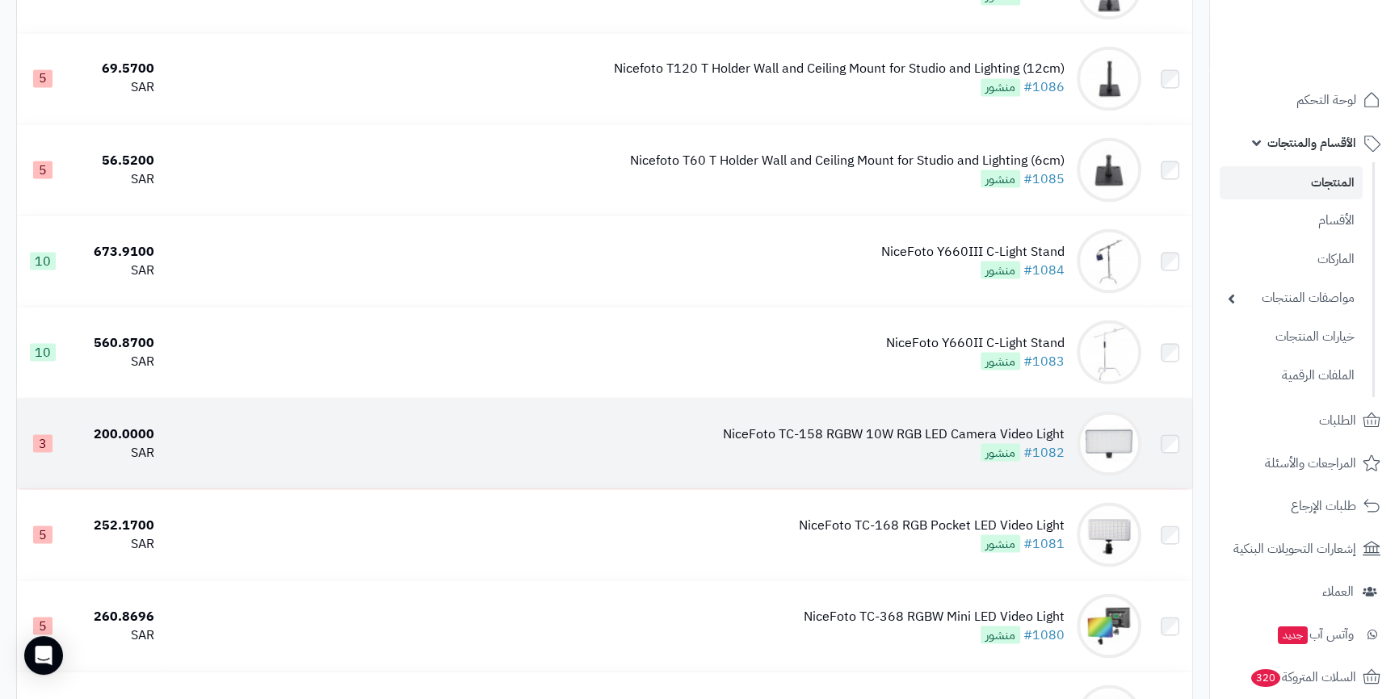
scroll to position [3744, 0]
